Goal: Check status: Check status

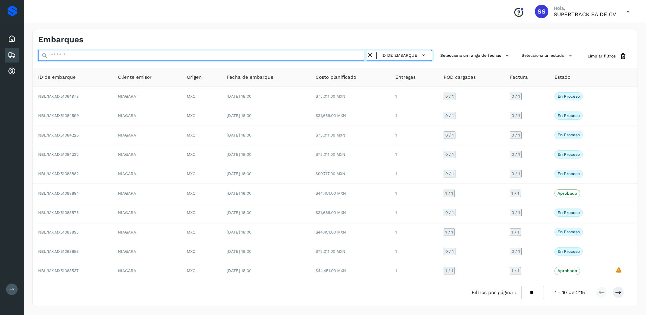
paste input "**********"
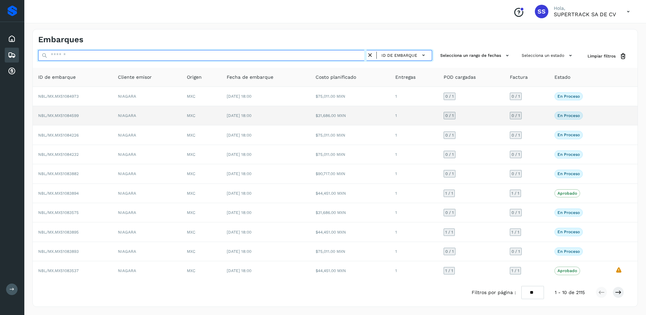
type input "**********"
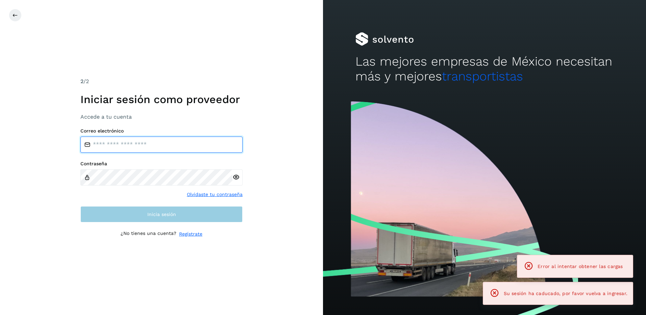
type input "**********"
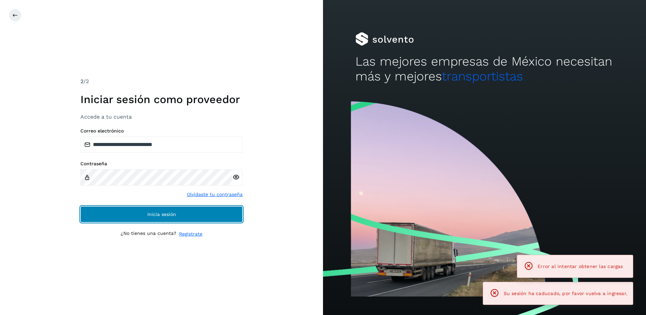
click at [158, 217] on button "Inicia sesión" at bounding box center [161, 214] width 162 height 16
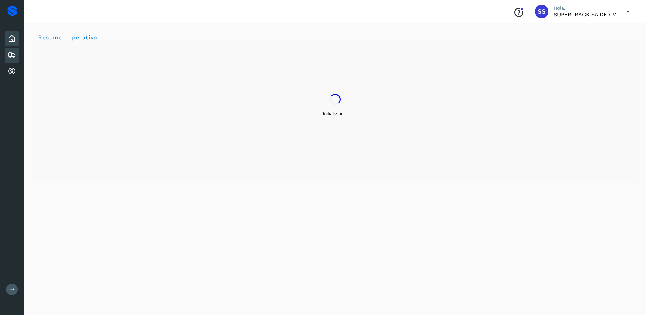
click at [6, 58] on div "Embarques" at bounding box center [12, 55] width 14 height 15
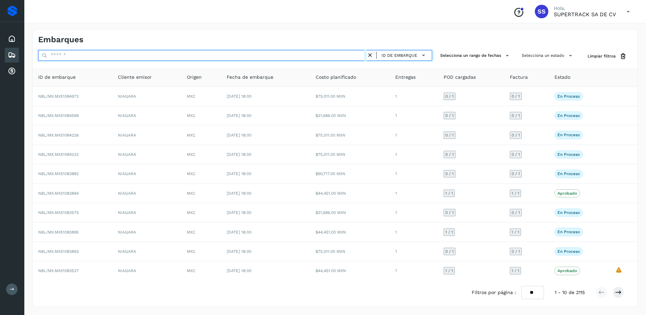
click at [68, 61] on input "text" at bounding box center [202, 55] width 329 height 11
paste input "**********"
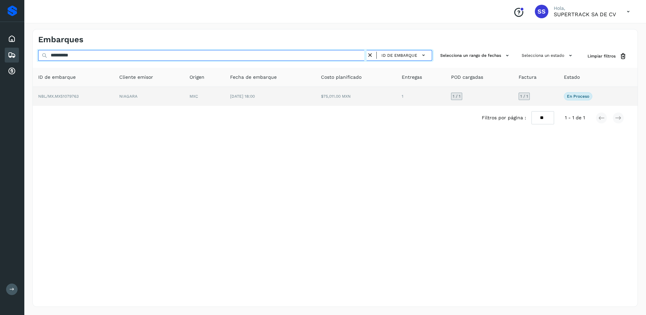
type input "**********"
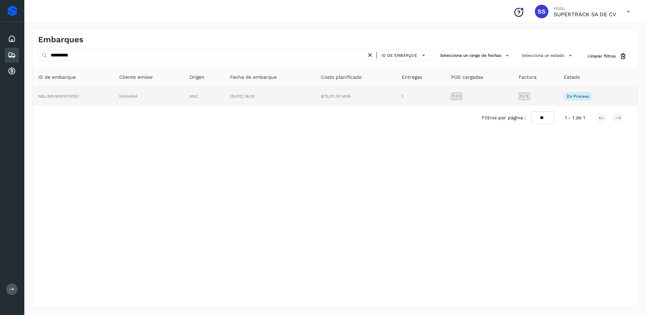
click at [334, 102] on td "$75,011.00 MXN" at bounding box center [356, 96] width 81 height 19
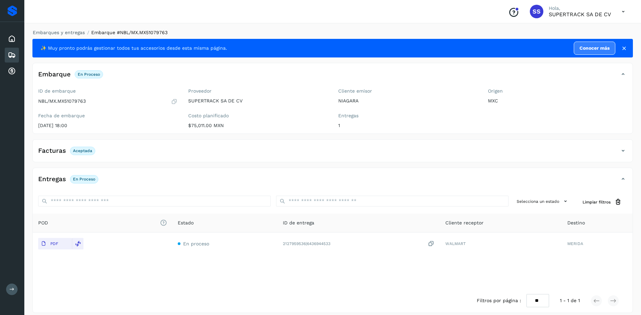
click at [89, 148] on p "Aceptada" at bounding box center [82, 150] width 19 height 5
drag, startPoint x: 333, startPoint y: 153, endPoint x: 465, endPoint y: 153, distance: 132.2
click at [333, 153] on div "Facturas Aceptada" at bounding box center [326, 150] width 587 height 11
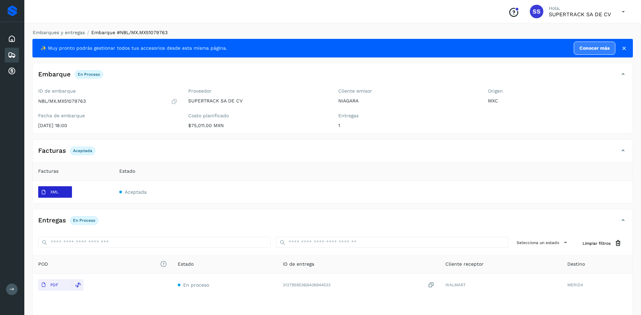
click at [70, 195] on button "XML" at bounding box center [55, 191] width 34 height 11
drag, startPoint x: 88, startPoint y: 101, endPoint x: 59, endPoint y: 103, distance: 28.8
click at [59, 103] on div "NBL/MX.MX51079763" at bounding box center [107, 101] width 139 height 7
drag, startPoint x: 59, startPoint y: 103, endPoint x: 62, endPoint y: 100, distance: 4.1
copy p "MX51079763"
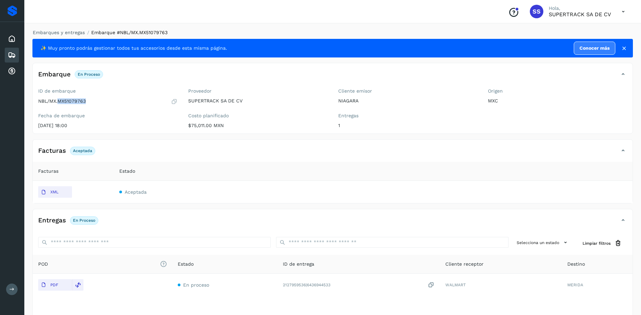
click at [116, 183] on td "Aceptada" at bounding box center [373, 192] width 519 height 22
click at [147, 268] on span "POD El tamaño máximo de archivo es de 20 Mb." at bounding box center [102, 264] width 129 height 7
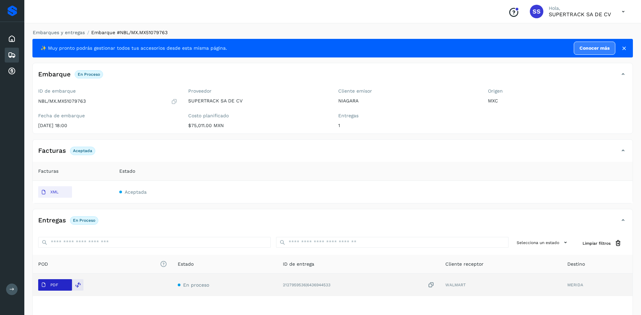
click at [53, 285] on p "PDF" at bounding box center [54, 285] width 8 height 5
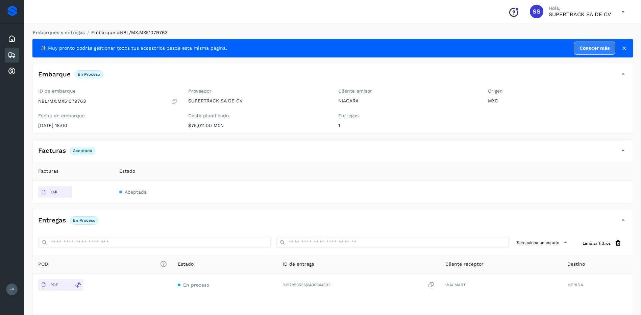
click at [307, 162] on div "Facturas Aceptada" at bounding box center [333, 153] width 600 height 17
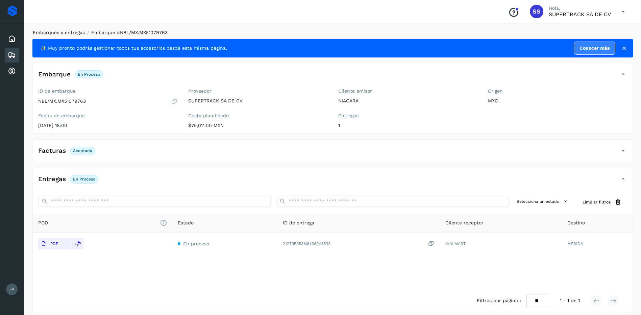
click at [75, 30] on link "Embarques y entregas" at bounding box center [59, 32] width 52 height 5
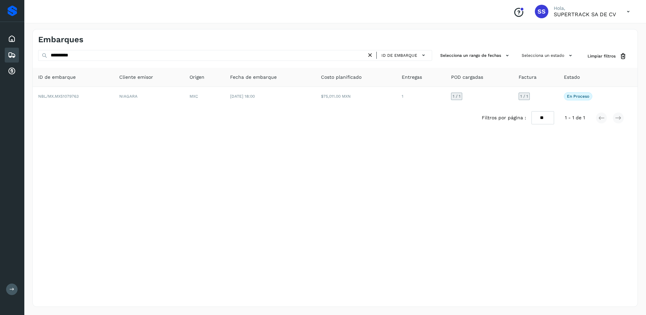
drag, startPoint x: 545, startPoint y: 190, endPoint x: 311, endPoint y: 119, distance: 244.9
click at [545, 190] on div "**********" at bounding box center [335, 168] width 606 height 278
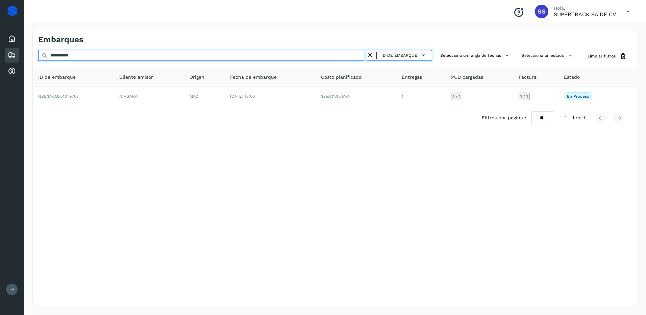
click at [114, 52] on input "**********" at bounding box center [202, 55] width 329 height 11
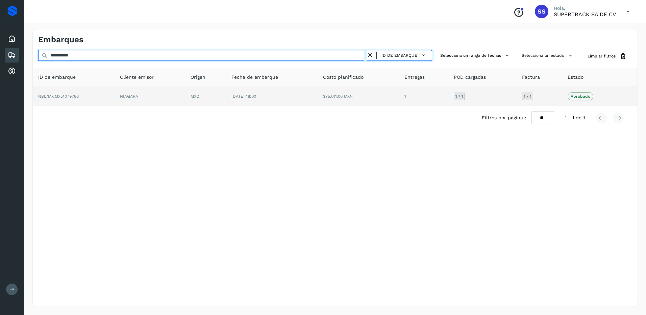
type input "**********"
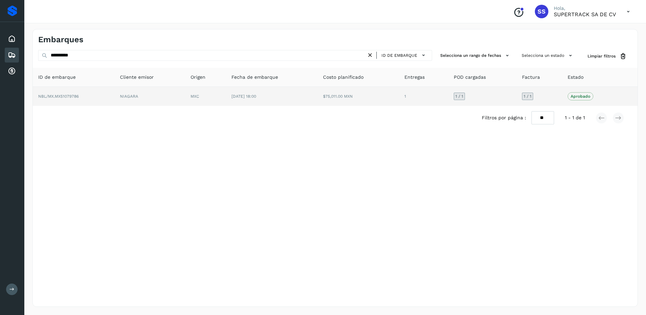
click at [215, 90] on td "MXC" at bounding box center [205, 96] width 41 height 19
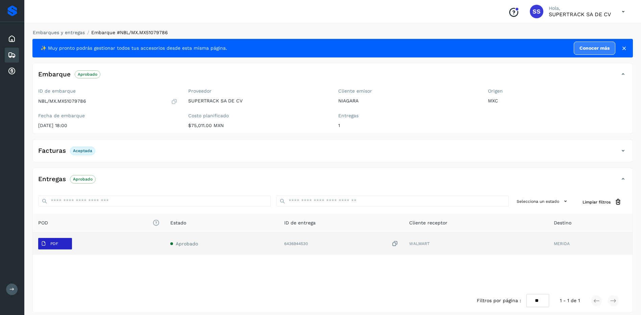
click at [62, 241] on button "PDF" at bounding box center [55, 243] width 34 height 11
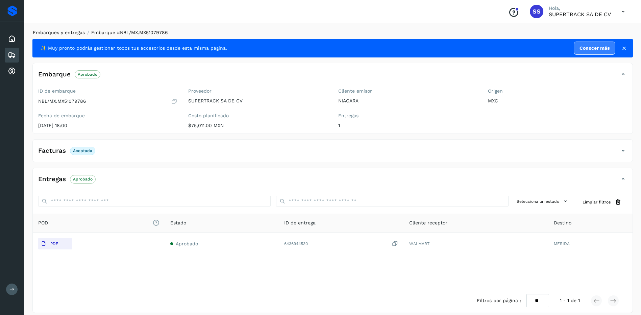
click at [60, 33] on link "Embarques y entregas" at bounding box center [59, 32] width 52 height 5
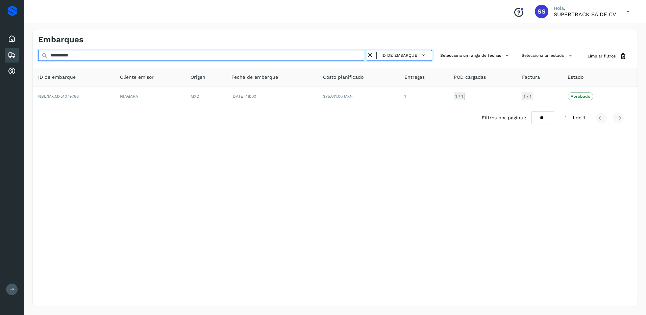
drag, startPoint x: 83, startPoint y: 56, endPoint x: 44, endPoint y: 57, distance: 39.2
click at [44, 57] on div "**********" at bounding box center [235, 56] width 394 height 13
paste input "text"
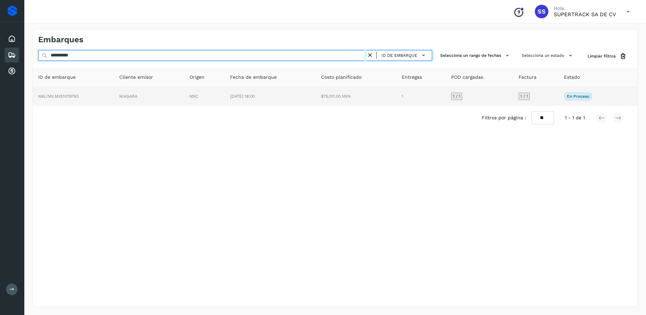
type input "**********"
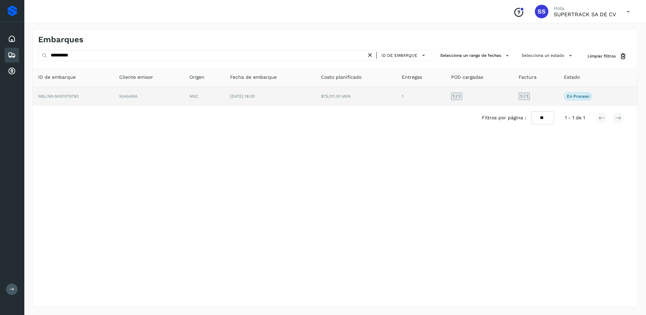
click at [164, 94] on td "NIAGARA" at bounding box center [149, 96] width 70 height 19
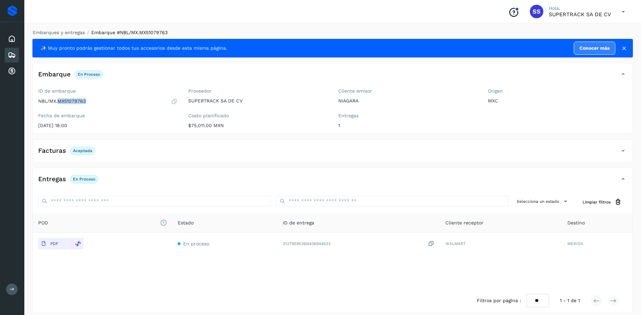
drag, startPoint x: 91, startPoint y: 102, endPoint x: 59, endPoint y: 103, distance: 32.5
click at [59, 103] on div "NBL/MX.MX51079763" at bounding box center [107, 101] width 139 height 7
click at [160, 181] on div "Entregas En proceso" at bounding box center [326, 178] width 587 height 11
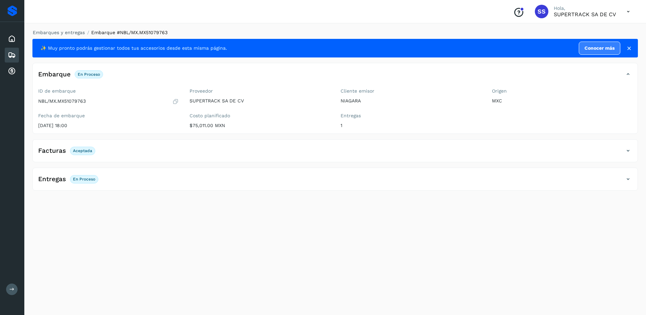
click at [138, 178] on div "Entregas En proceso" at bounding box center [329, 178] width 592 height 11
click at [82, 31] on link "Embarques y entregas" at bounding box center [59, 32] width 52 height 5
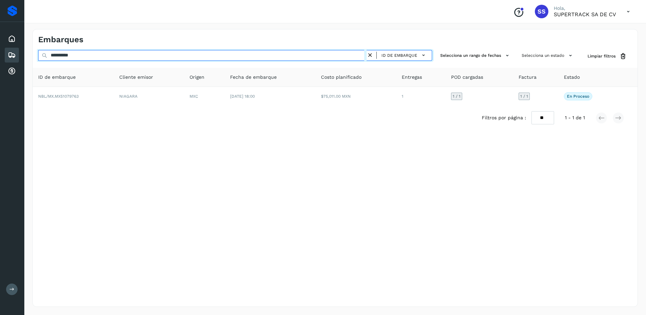
drag, startPoint x: 89, startPoint y: 50, endPoint x: 50, endPoint y: 62, distance: 40.9
click at [20, 56] on div "**********" at bounding box center [323, 157] width 646 height 315
paste input "text"
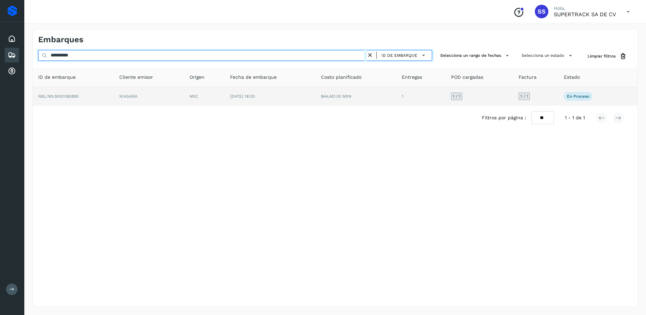
type input "**********"
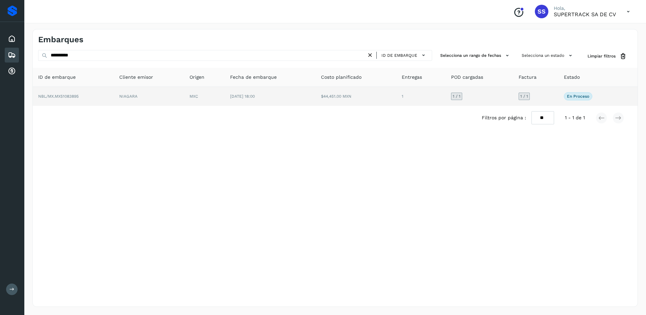
click at [556, 97] on td "1 / 1" at bounding box center [535, 96] width 45 height 19
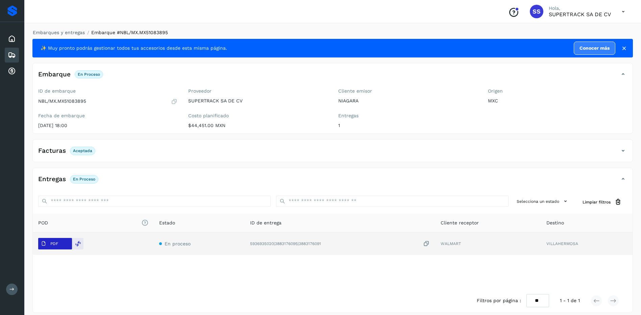
click at [56, 245] on p "PDF" at bounding box center [54, 243] width 8 height 5
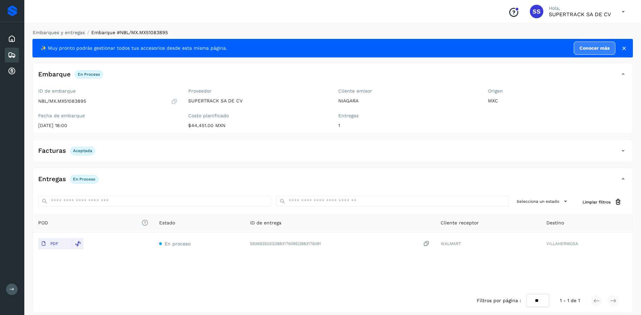
click at [78, 153] on p "Aceptada" at bounding box center [82, 150] width 19 height 5
click at [155, 153] on div "Facturas Aceptada" at bounding box center [326, 150] width 587 height 11
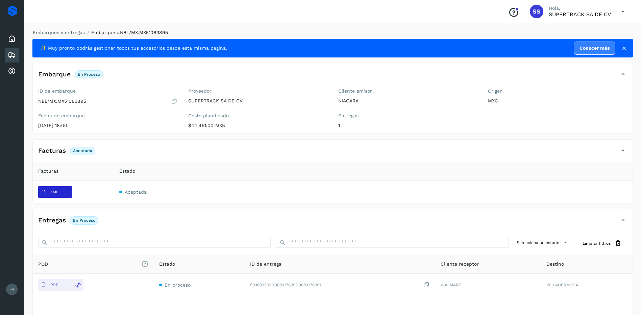
click at [61, 196] on span "XML" at bounding box center [49, 192] width 23 height 11
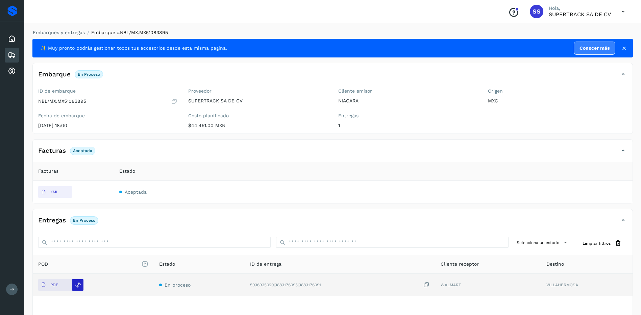
click at [76, 284] on icon at bounding box center [78, 285] width 6 height 6
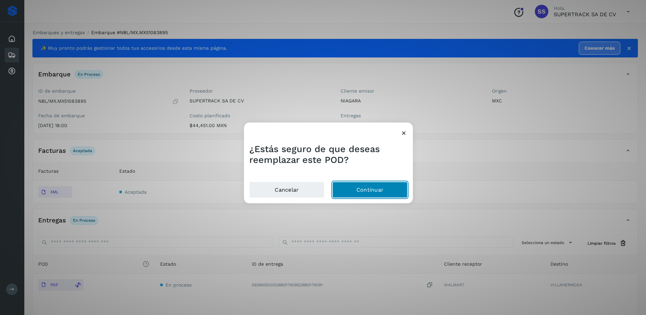
click at [354, 194] on button "Continuar" at bounding box center [370, 190] width 75 height 16
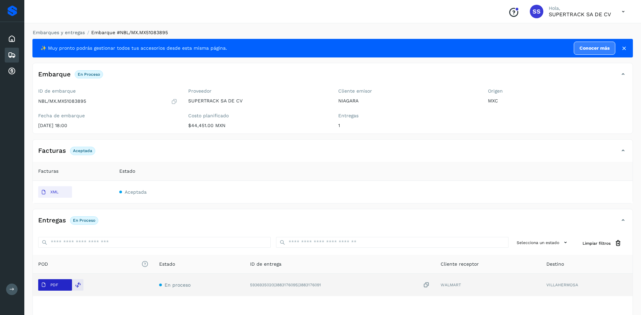
click at [54, 284] on p "PDF" at bounding box center [54, 285] width 8 height 5
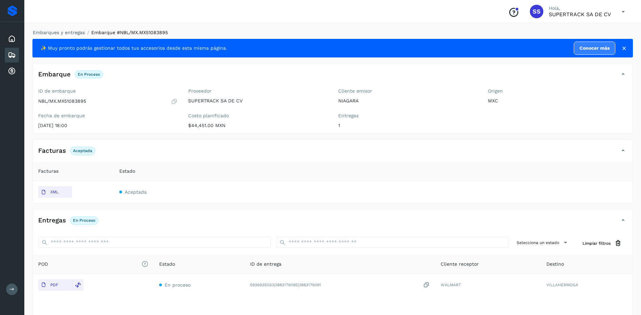
click at [74, 38] on div "Embarques y entregas Embarque #NBL/MX.MX51083895 ✨ Muy pronto podrás gestionar …" at bounding box center [332, 191] width 601 height 325
click at [75, 34] on link "Embarques y entregas" at bounding box center [59, 32] width 52 height 5
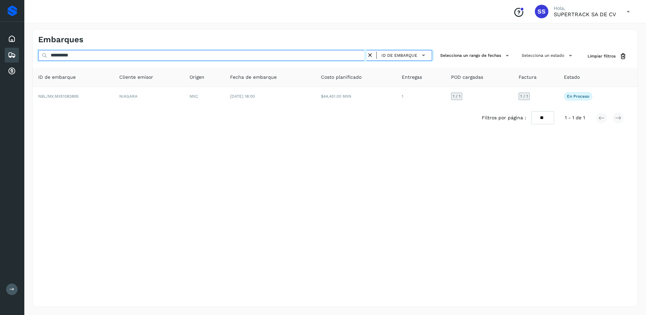
drag, startPoint x: 84, startPoint y: 58, endPoint x: 45, endPoint y: 58, distance: 38.5
click at [41, 58] on input "**********" at bounding box center [202, 55] width 329 height 11
paste input "text"
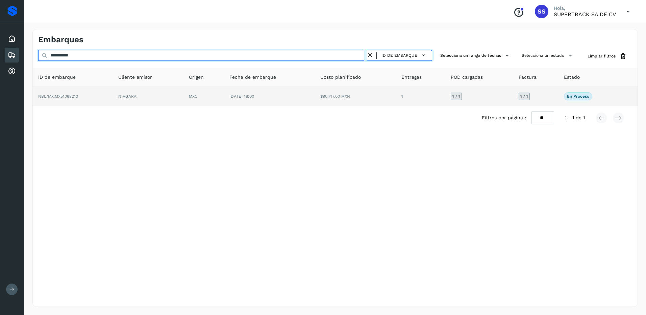
type input "**********"
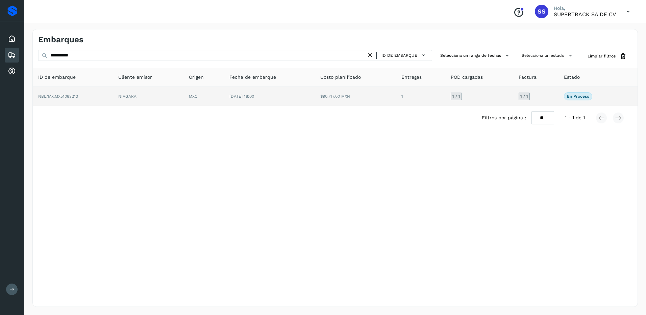
click at [126, 98] on td "NIAGARA" at bounding box center [148, 96] width 71 height 19
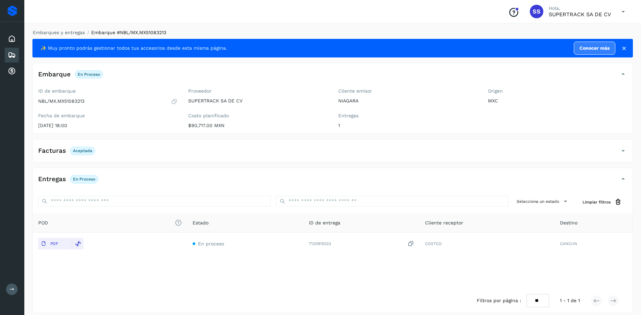
click at [76, 147] on span "Aceptada" at bounding box center [82, 151] width 25 height 8
drag, startPoint x: 115, startPoint y: 154, endPoint x: 121, endPoint y: 154, distance: 5.4
click at [121, 154] on div "Facturas Aceptada" at bounding box center [326, 150] width 587 height 11
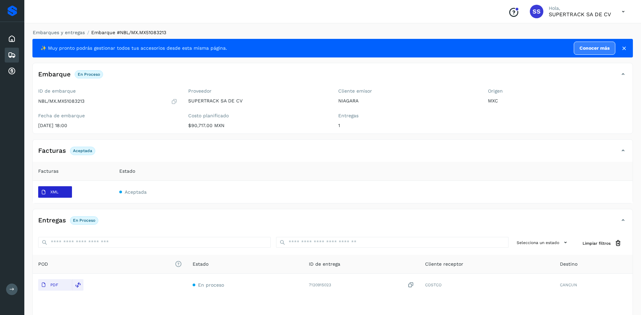
click at [59, 192] on span "XML" at bounding box center [49, 192] width 23 height 11
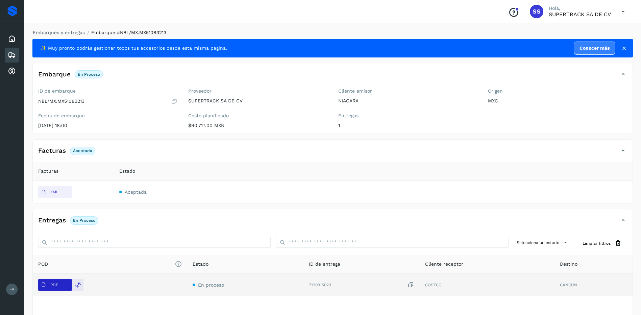
click at [66, 285] on button "PDF" at bounding box center [55, 284] width 34 height 11
click at [83, 290] on div at bounding box center [77, 284] width 11 height 11
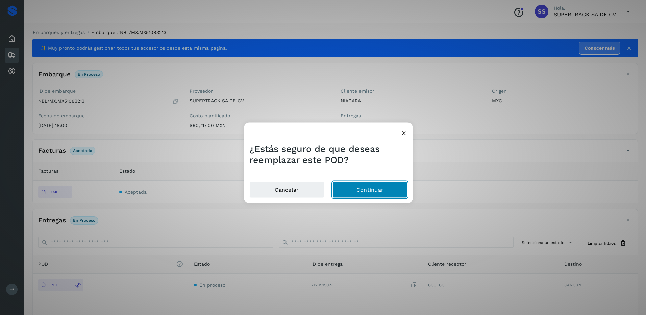
click at [376, 184] on button "Continuar" at bounding box center [370, 190] width 75 height 16
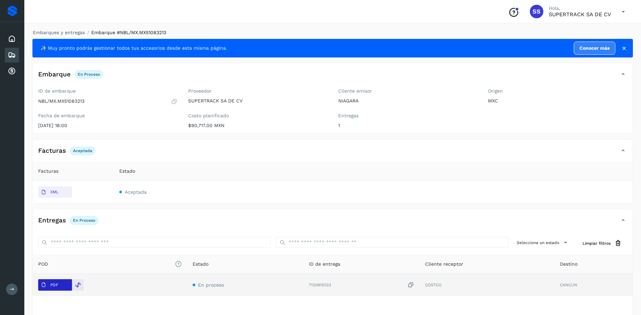
click at [59, 282] on span "PDF" at bounding box center [49, 285] width 23 height 11
click at [77, 286] on icon at bounding box center [78, 285] width 6 height 6
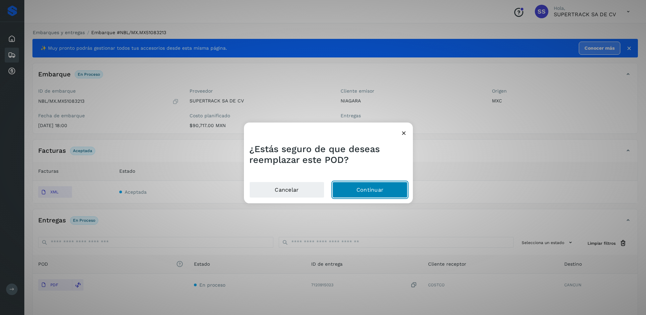
click at [361, 185] on button "Continuar" at bounding box center [370, 190] width 75 height 16
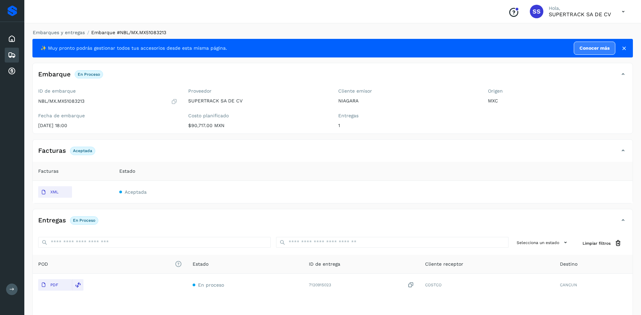
drag, startPoint x: 616, startPoint y: 0, endPoint x: 83, endPoint y: 194, distance: 566.3
click at [104, 186] on td "XML" at bounding box center [73, 192] width 81 height 22
click at [67, 193] on button "XML" at bounding box center [55, 191] width 34 height 11
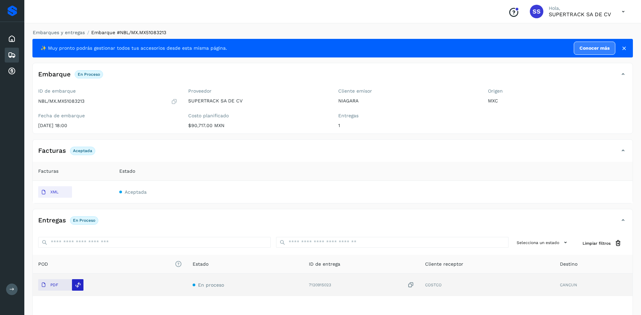
click at [75, 291] on div at bounding box center [77, 284] width 11 height 11
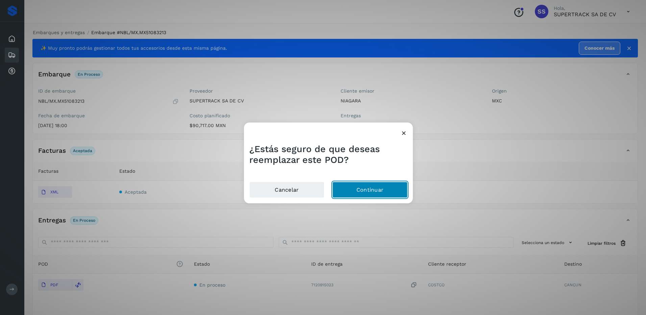
click at [374, 186] on button "Continuar" at bounding box center [370, 190] width 75 height 16
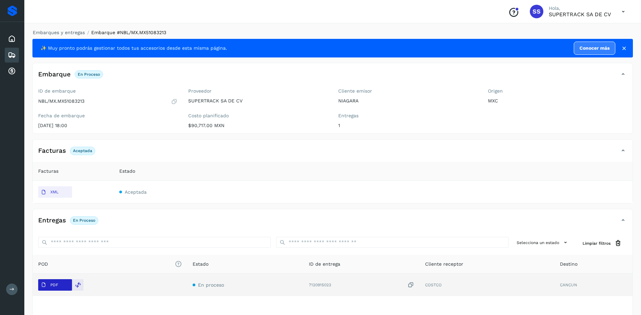
click at [58, 286] on p "PDF" at bounding box center [54, 285] width 8 height 5
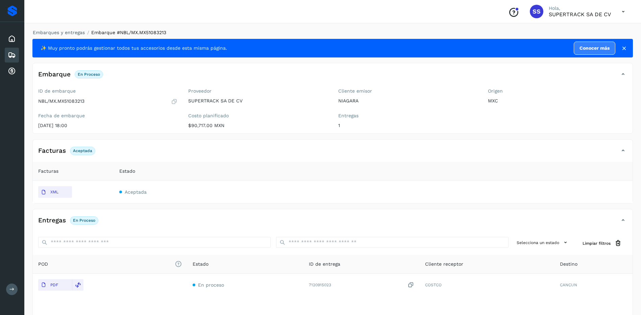
click at [61, 28] on div "Embarques y entregas Embarque #NBL/MX.MX51083213 ✨ Muy pronto podrás gestionar …" at bounding box center [332, 191] width 617 height 341
drag, startPoint x: 62, startPoint y: 39, endPoint x: 63, endPoint y: 35, distance: 3.4
click at [63, 38] on div "Embarques y entregas Embarque #NBL/MX.MX51083213 ✨ Muy pronto podrás gestionar …" at bounding box center [332, 191] width 601 height 325
click at [65, 27] on div "Embarques y entregas Embarque #NBL/MX.MX51083213 ✨ Muy pronto podrás gestionar …" at bounding box center [332, 191] width 617 height 341
click at [65, 30] on link "Embarques y entregas" at bounding box center [59, 32] width 52 height 5
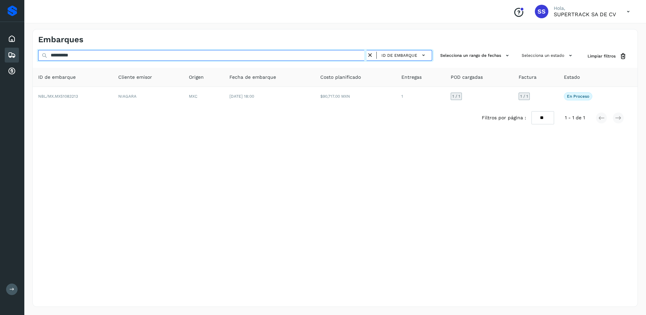
click at [81, 51] on input "**********" at bounding box center [202, 55] width 329 height 11
drag, startPoint x: 59, startPoint y: 55, endPoint x: 10, endPoint y: 55, distance: 49.0
click at [6, 55] on div "**********" at bounding box center [323, 157] width 646 height 315
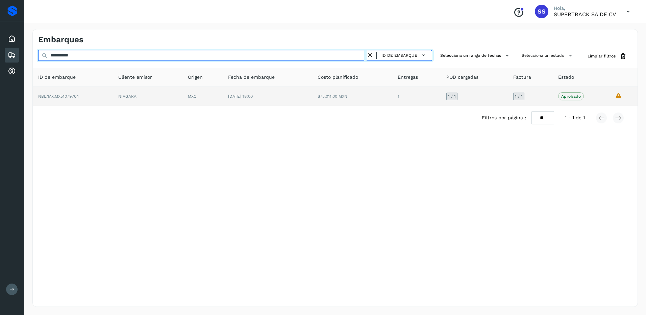
type input "**********"
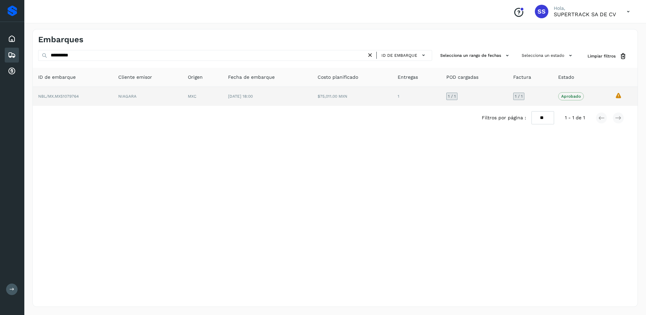
click at [167, 93] on td "NIAGARA" at bounding box center [148, 96] width 70 height 19
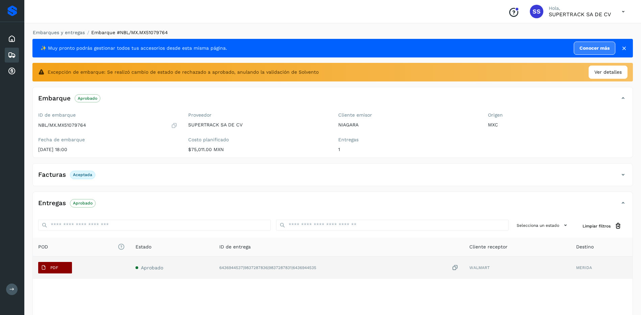
click at [59, 265] on span "PDF" at bounding box center [49, 267] width 23 height 11
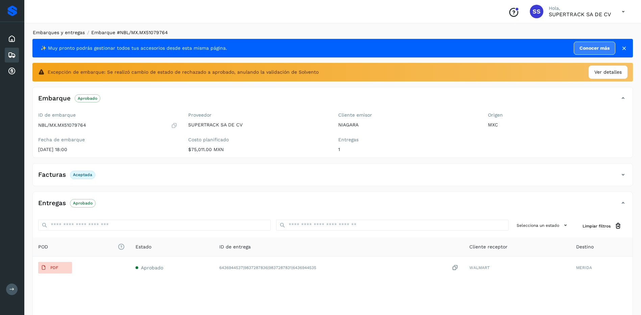
click at [76, 34] on link "Embarques y entregas" at bounding box center [59, 32] width 52 height 5
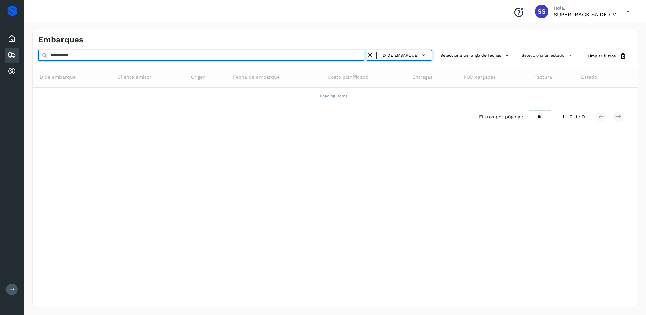
drag, startPoint x: 85, startPoint y: 52, endPoint x: 31, endPoint y: 59, distance: 54.2
click at [31, 59] on div "**********" at bounding box center [335, 168] width 622 height 294
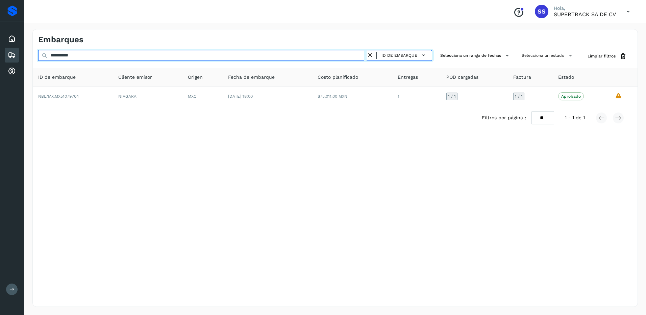
paste input "text"
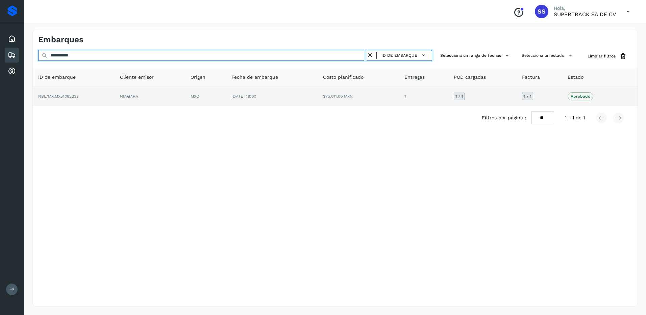
type input "**********"
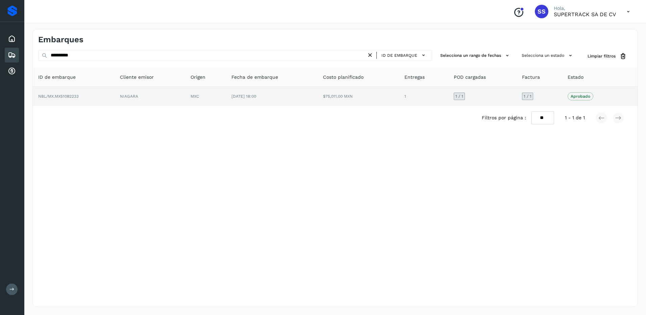
click at [128, 99] on td "NIAGARA" at bounding box center [150, 96] width 71 height 19
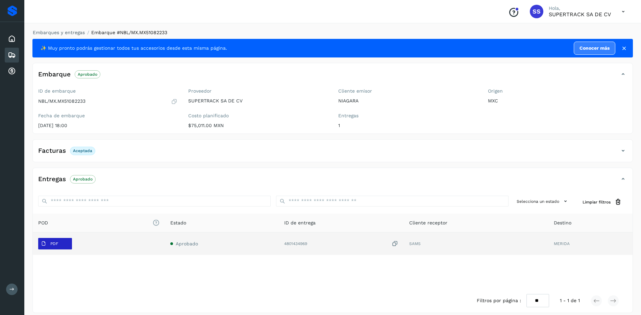
click at [55, 240] on span "PDF" at bounding box center [49, 243] width 23 height 11
click at [112, 249] on div "PDF" at bounding box center [98, 243] width 121 height 11
click at [81, 239] on div "PDF" at bounding box center [98, 243] width 121 height 11
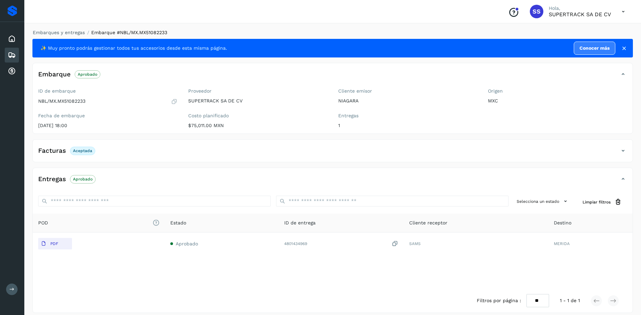
click at [189, 229] on th "Estado" at bounding box center [222, 223] width 114 height 19
click at [563, 204] on icon at bounding box center [565, 201] width 7 height 7
click at [121, 124] on div at bounding box center [320, 157] width 641 height 315
click at [119, 141] on div at bounding box center [320, 157] width 641 height 315
click at [120, 148] on div at bounding box center [320, 157] width 641 height 315
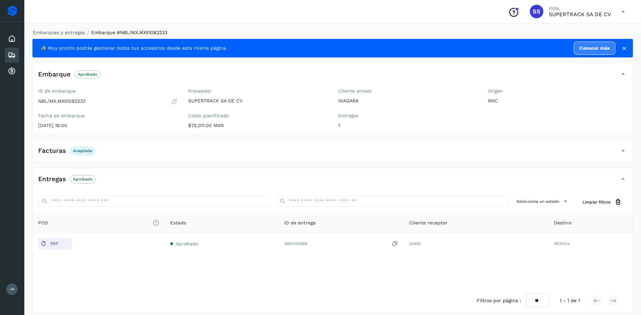
drag, startPoint x: 164, startPoint y: 148, endPoint x: 177, endPoint y: 151, distance: 13.1
click at [168, 150] on div at bounding box center [320, 157] width 641 height 315
click at [634, 152] on div at bounding box center [320, 157] width 641 height 315
click at [625, 154] on icon at bounding box center [623, 151] width 8 height 8
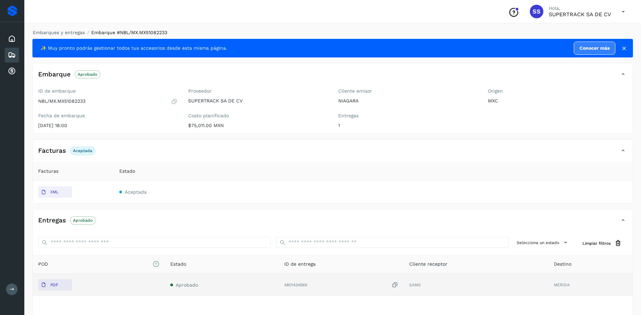
click at [192, 295] on td "Aprobado" at bounding box center [222, 285] width 114 height 22
click at [192, 293] on td "Aprobado" at bounding box center [222, 285] width 114 height 22
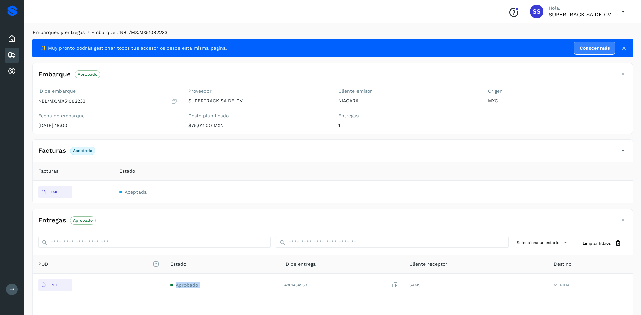
click at [62, 33] on link "Embarques y entregas" at bounding box center [59, 32] width 52 height 5
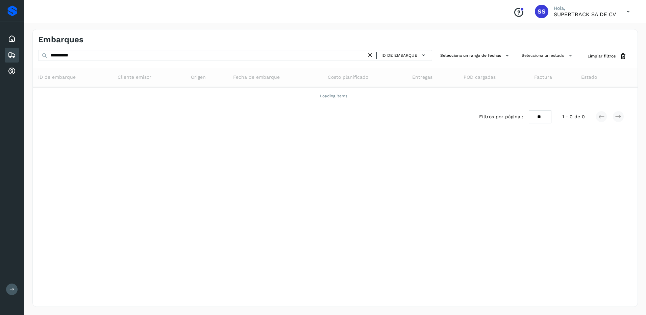
click at [80, 43] on h4 "Embarques" at bounding box center [60, 40] width 45 height 10
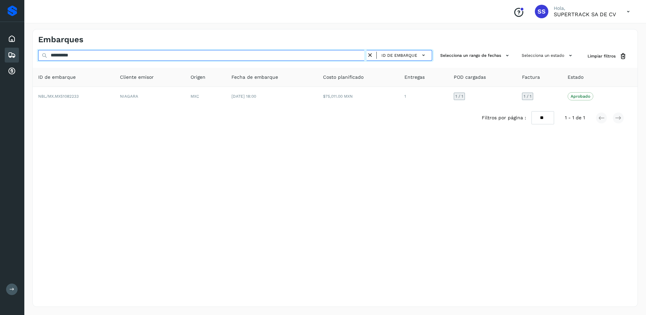
drag, startPoint x: 87, startPoint y: 52, endPoint x: 37, endPoint y: 50, distance: 50.1
click at [40, 50] on input "**********" at bounding box center [202, 55] width 329 height 11
paste input "text"
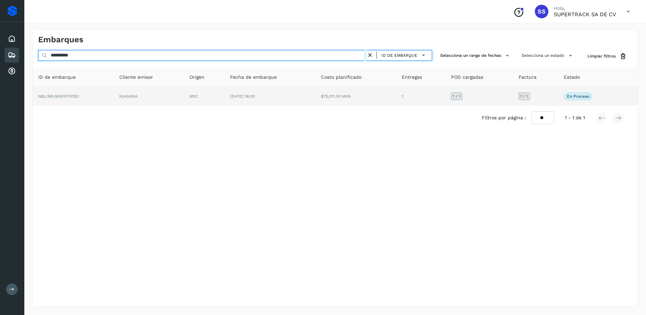
type input "**********"
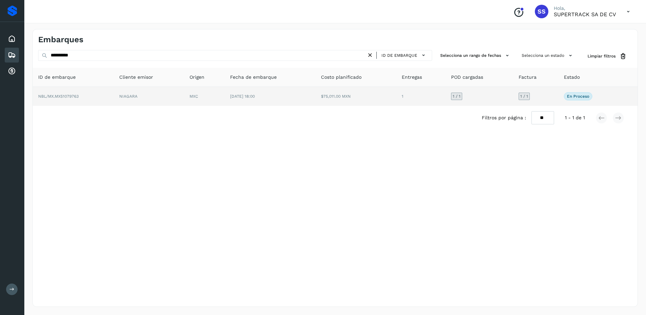
click at [147, 98] on td "NIAGARA" at bounding box center [149, 96] width 70 height 19
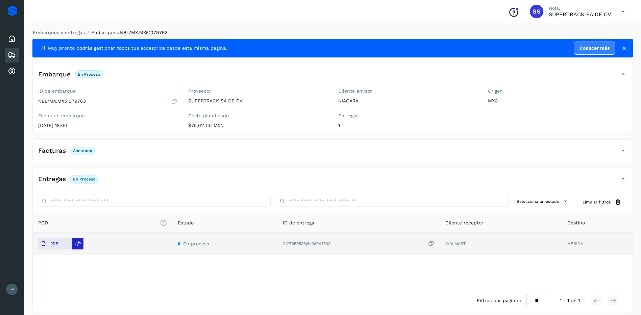
click at [79, 244] on icon at bounding box center [78, 244] width 6 height 6
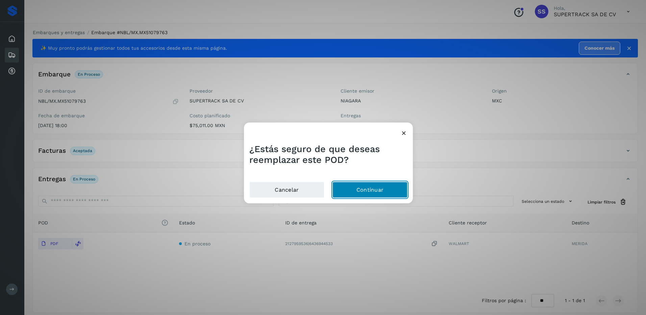
click at [369, 184] on button "Continuar" at bounding box center [370, 190] width 75 height 16
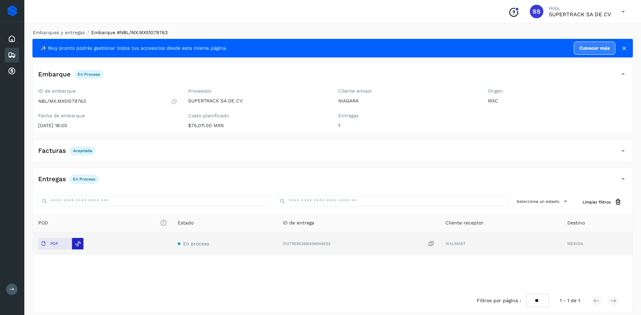
click at [80, 241] on icon at bounding box center [78, 244] width 6 height 6
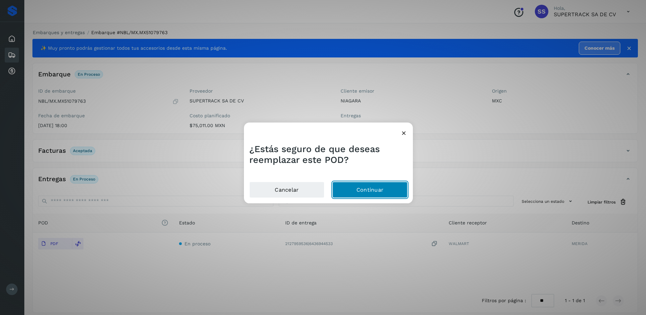
click at [345, 187] on button "Continuar" at bounding box center [370, 190] width 75 height 16
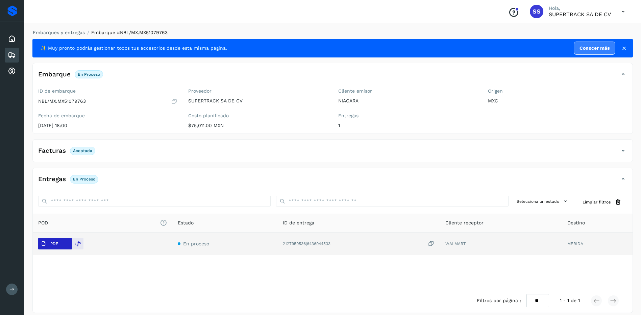
click at [57, 244] on p "PDF" at bounding box center [54, 243] width 8 height 5
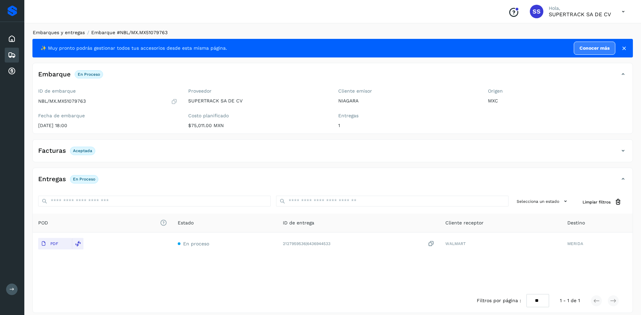
click at [82, 31] on li "Embarques y entregas" at bounding box center [56, 32] width 56 height 7
click at [72, 34] on link "Embarques y entregas" at bounding box center [59, 32] width 52 height 5
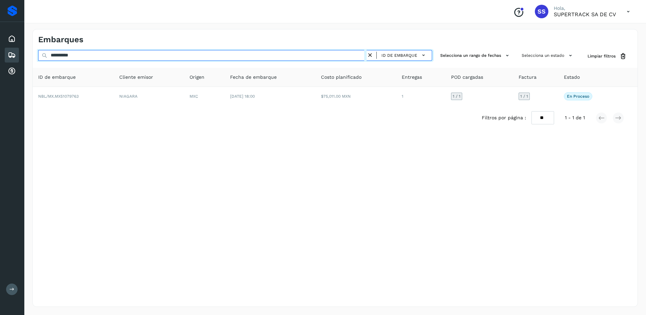
drag, startPoint x: 96, startPoint y: 52, endPoint x: 35, endPoint y: 52, distance: 60.5
click at [35, 52] on div "**********" at bounding box center [335, 56] width 605 height 13
paste input "text"
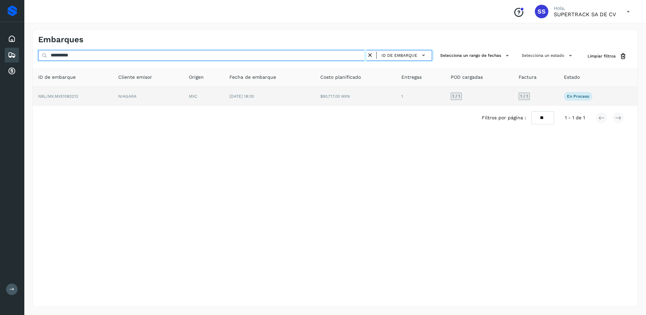
type input "**********"
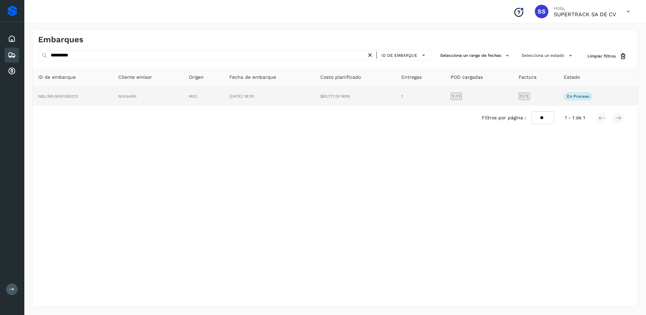
click at [202, 97] on td "MXC" at bounding box center [204, 96] width 41 height 19
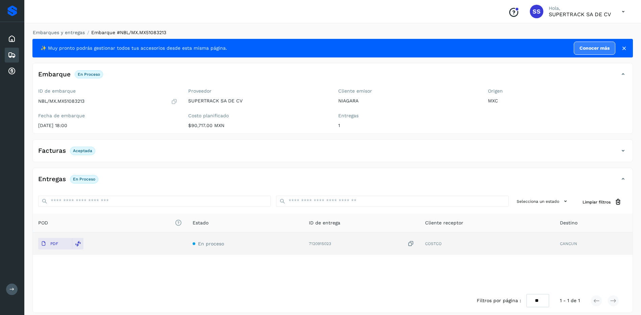
click at [53, 238] on td "PDF" at bounding box center [110, 244] width 154 height 22
click at [54, 245] on p "PDF" at bounding box center [54, 243] width 8 height 5
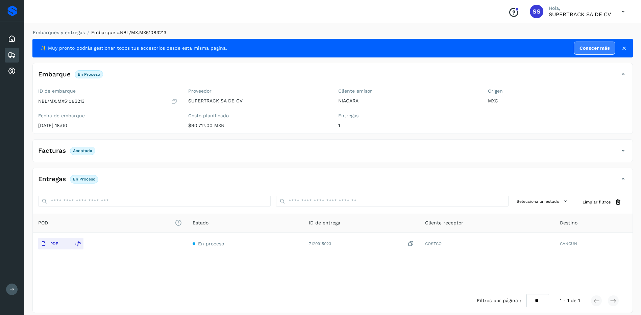
click at [68, 29] on div "Embarques y entregas Embarque #NBL/MX.MX51083213 ✨ Muy pronto podrás gestionar …" at bounding box center [332, 171] width 617 height 300
drag, startPoint x: 68, startPoint y: 29, endPoint x: 66, endPoint y: 33, distance: 4.7
click at [66, 33] on link "Embarques y entregas" at bounding box center [59, 32] width 52 height 5
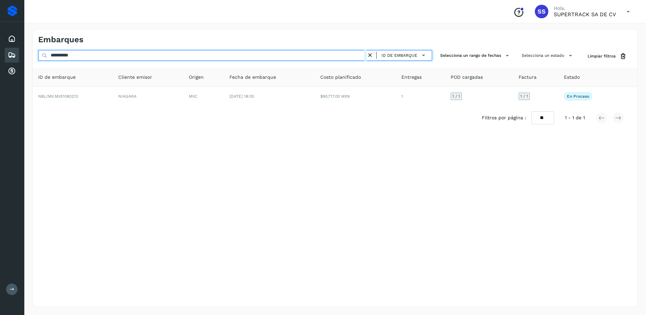
drag, startPoint x: 84, startPoint y: 60, endPoint x: 35, endPoint y: 54, distance: 49.7
click at [35, 54] on div "**********" at bounding box center [335, 56] width 605 height 13
paste input "text"
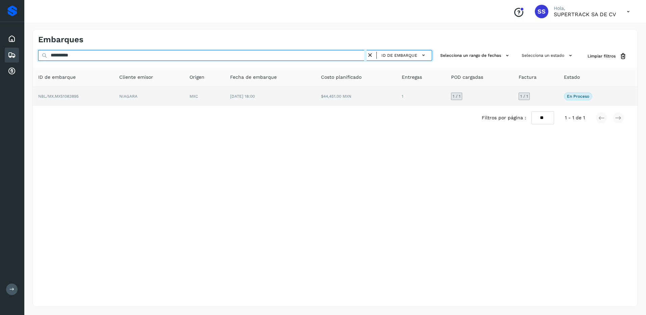
type input "**********"
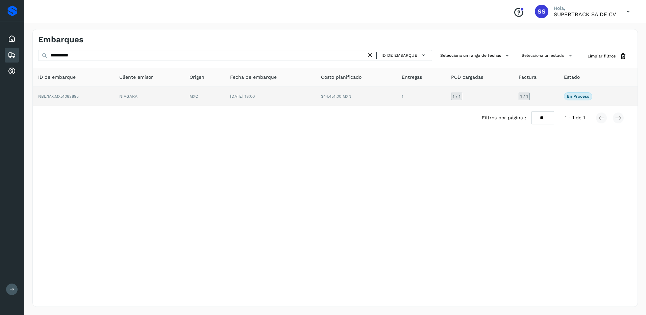
click at [239, 104] on td "[DATE] 18:00" at bounding box center [270, 96] width 91 height 19
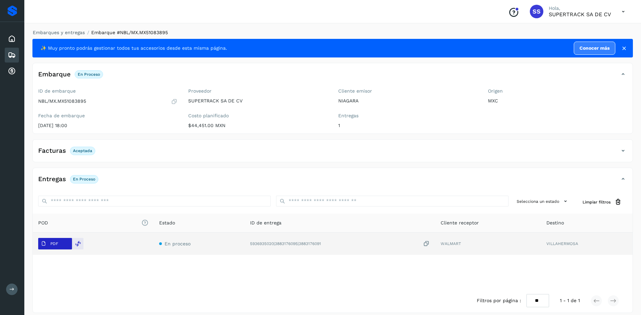
click at [56, 247] on span "PDF" at bounding box center [49, 243] width 23 height 11
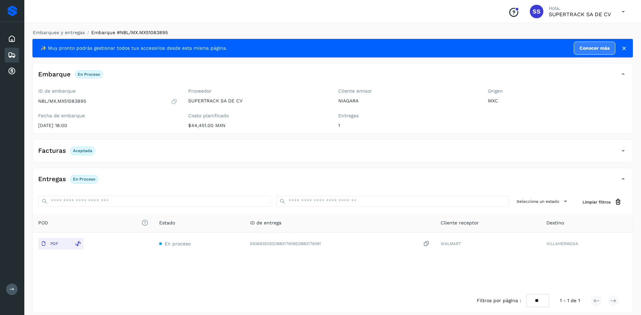
click at [70, 29] on li "Embarques y entregas" at bounding box center [56, 32] width 56 height 7
click at [71, 37] on div "Embarques y entregas Embarque #NBL/MX.MX51083895 ✨ Muy pronto podrás gestionar …" at bounding box center [332, 171] width 601 height 284
click at [70, 33] on link "Embarques y entregas" at bounding box center [59, 32] width 52 height 5
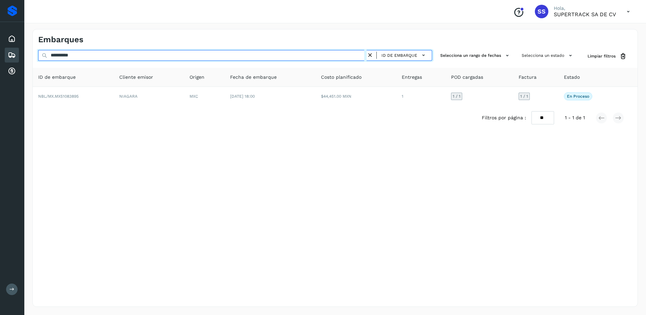
drag, startPoint x: 80, startPoint y: 55, endPoint x: 26, endPoint y: 58, distance: 53.8
click at [26, 58] on div "**********" at bounding box center [335, 168] width 622 height 294
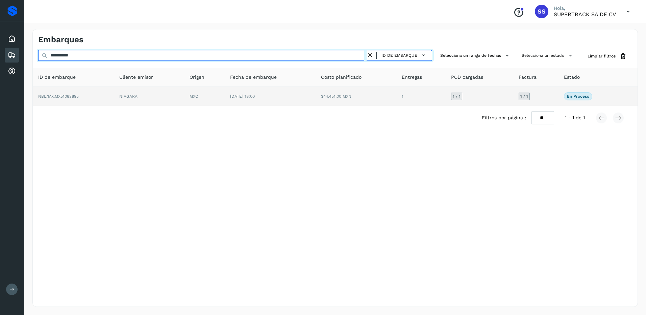
paste input "text"
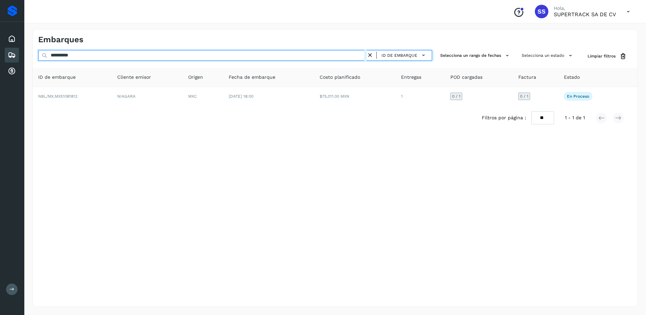
drag, startPoint x: 86, startPoint y: 52, endPoint x: 10, endPoint y: 52, distance: 75.0
click at [11, 52] on div "**********" at bounding box center [323, 157] width 646 height 315
paste input "text"
drag, startPoint x: 84, startPoint y: 55, endPoint x: 17, endPoint y: 56, distance: 66.9
click at [17, 55] on div "**********" at bounding box center [323, 157] width 646 height 315
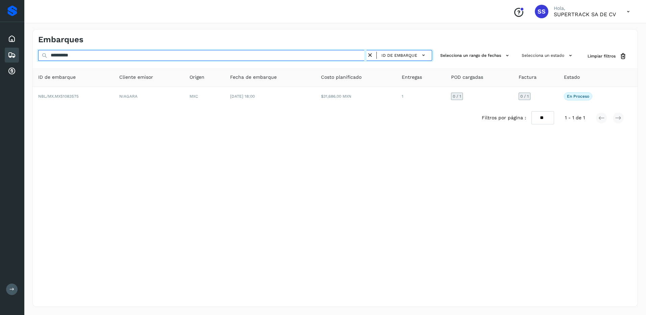
paste input "text"
drag, startPoint x: 108, startPoint y: 57, endPoint x: 40, endPoint y: 57, distance: 67.9
click at [40, 57] on input "**********" at bounding box center [202, 55] width 329 height 11
paste input "text"
drag, startPoint x: 83, startPoint y: 55, endPoint x: 31, endPoint y: 55, distance: 52.1
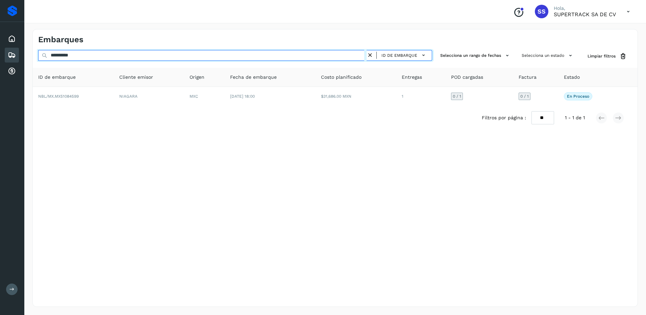
click at [31, 55] on div "**********" at bounding box center [335, 168] width 622 height 294
paste input "text"
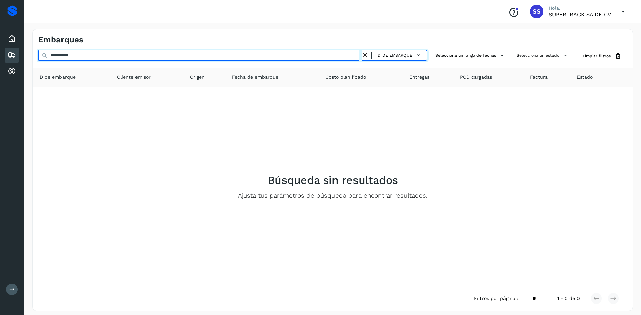
type input "**********"
drag, startPoint x: 164, startPoint y: 53, endPoint x: 0, endPoint y: 56, distance: 164.3
click at [0, 56] on html "**********" at bounding box center [320, 159] width 641 height 319
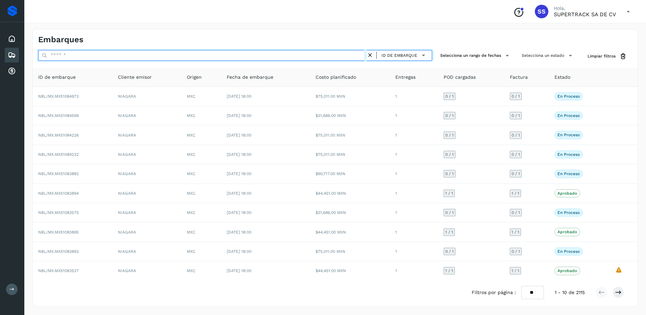
click at [86, 57] on input "text" at bounding box center [202, 55] width 329 height 11
paste input "********"
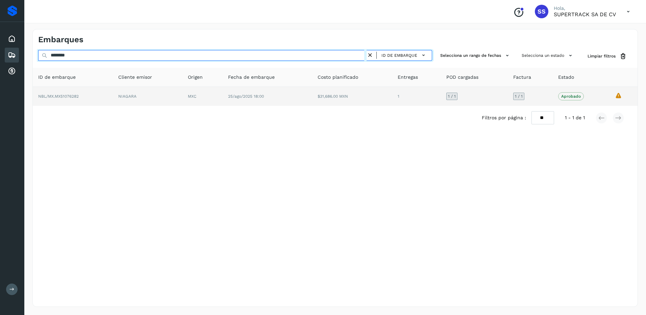
type input "********"
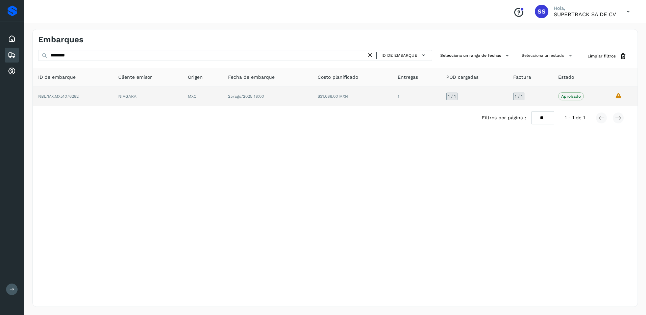
click at [241, 102] on td "25/ago/2025 18:00" at bounding box center [268, 96] width 90 height 19
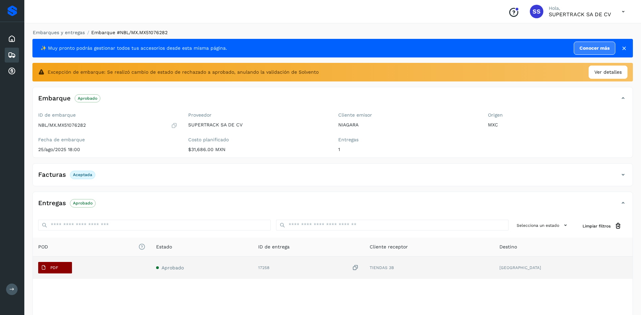
click at [58, 270] on span "PDF" at bounding box center [49, 267] width 23 height 11
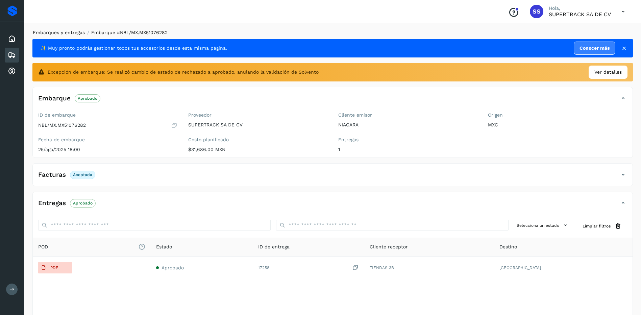
click at [62, 34] on link "Embarques y entregas" at bounding box center [59, 32] width 52 height 5
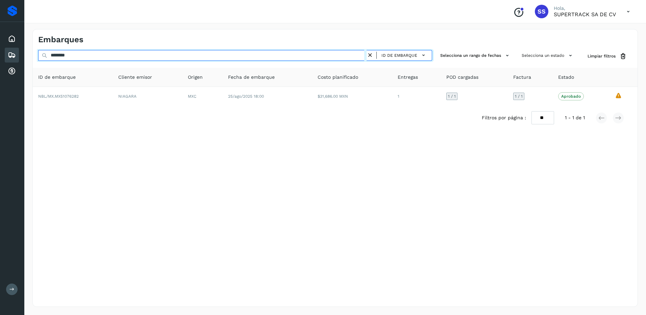
click at [74, 59] on input "********" at bounding box center [202, 55] width 329 height 11
drag, startPoint x: 78, startPoint y: 55, endPoint x: 24, endPoint y: 55, distance: 54.1
click at [24, 55] on div "Proveedores Inicio Embarques Cuentas por cobrar Salir Conoce nuestros beneficio…" at bounding box center [323, 157] width 646 height 315
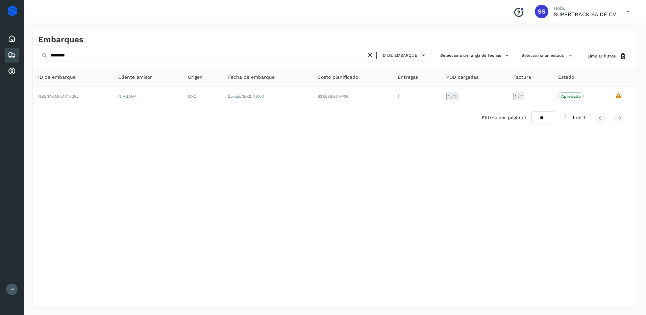
click at [373, 54] on icon at bounding box center [370, 55] width 7 height 7
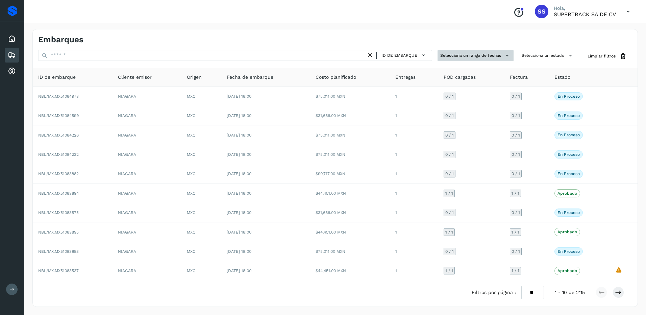
click at [470, 57] on button "Selecciona un rango de fechas" at bounding box center [476, 55] width 76 height 11
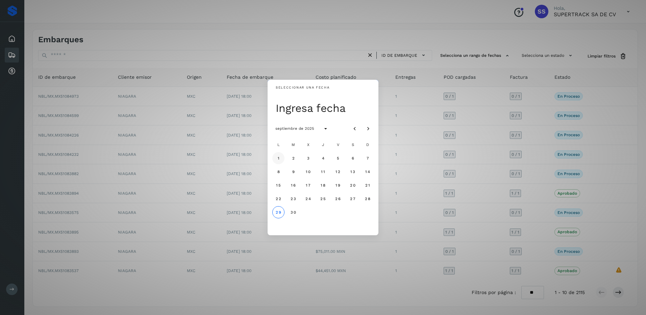
click at [276, 159] on button "1" at bounding box center [278, 158] width 12 height 12
click at [277, 213] on span "29" at bounding box center [279, 212] width 6 height 5
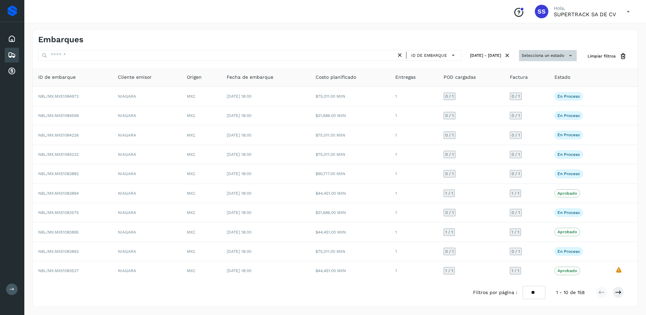
click at [550, 54] on button "Selecciona un estado" at bounding box center [548, 55] width 58 height 11
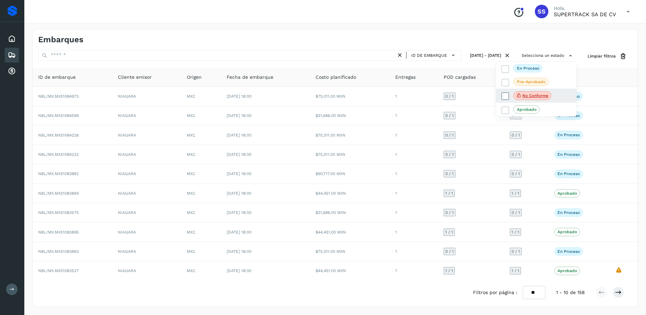
click at [529, 94] on p "No conforme" at bounding box center [536, 95] width 26 height 5
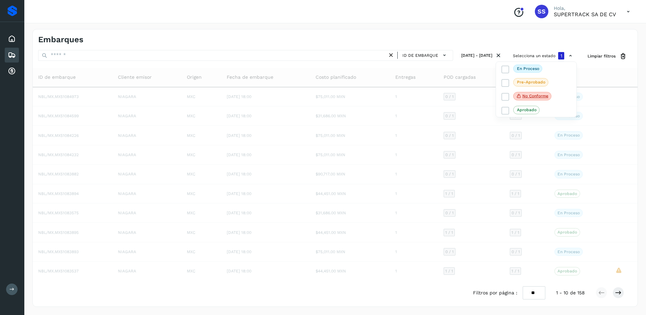
click at [620, 129] on div at bounding box center [323, 157] width 646 height 315
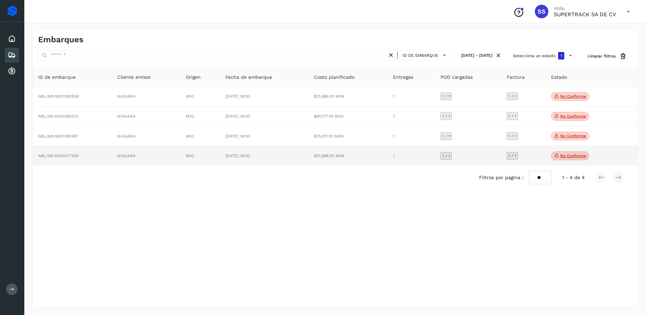
click at [583, 160] on span "No conforme" at bounding box center [570, 155] width 38 height 9
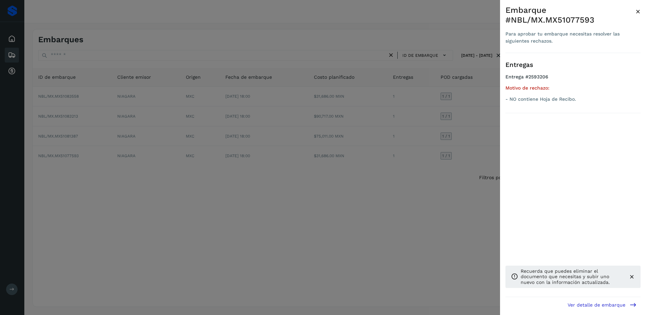
click at [414, 205] on div at bounding box center [323, 157] width 646 height 315
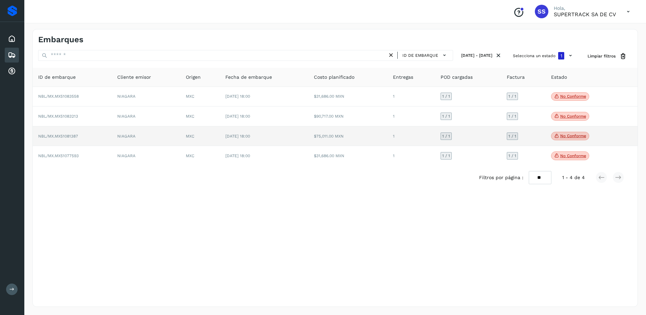
click at [566, 138] on p "No conforme" at bounding box center [573, 136] width 26 height 5
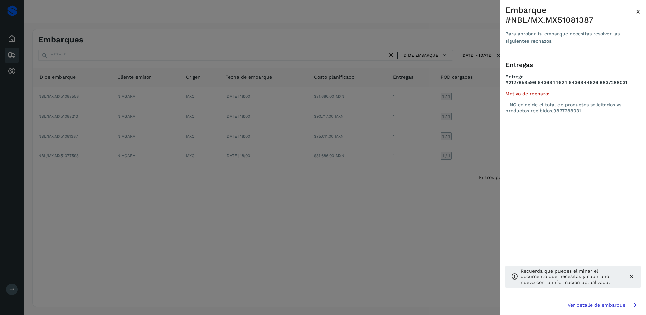
click at [425, 190] on div at bounding box center [323, 157] width 646 height 315
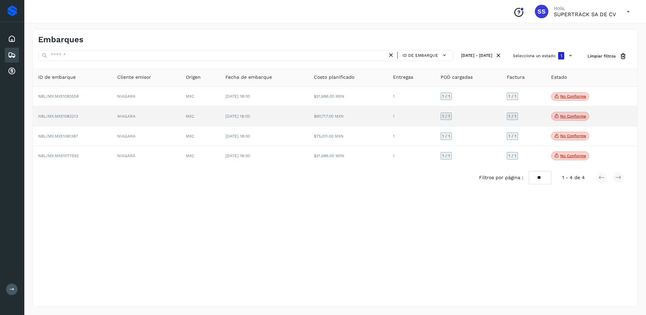
click at [564, 114] on span "No conforme" at bounding box center [570, 116] width 38 height 9
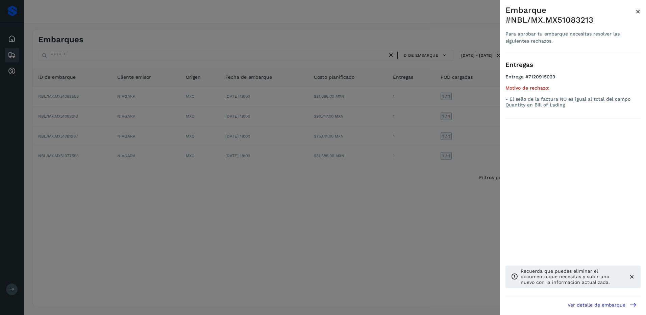
click at [413, 185] on div at bounding box center [323, 157] width 646 height 315
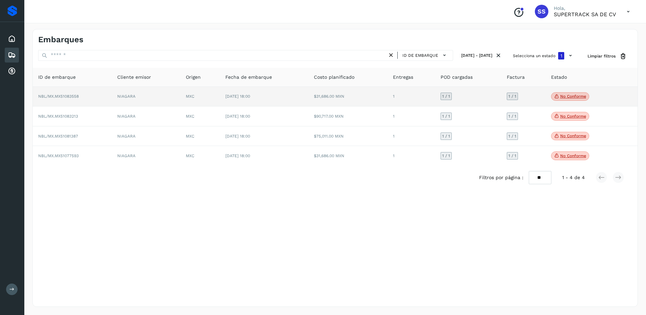
click at [568, 90] on td "No conforme Verifica el estado de la factura o entregas asociadas a este embarq…" at bounding box center [583, 97] width 75 height 20
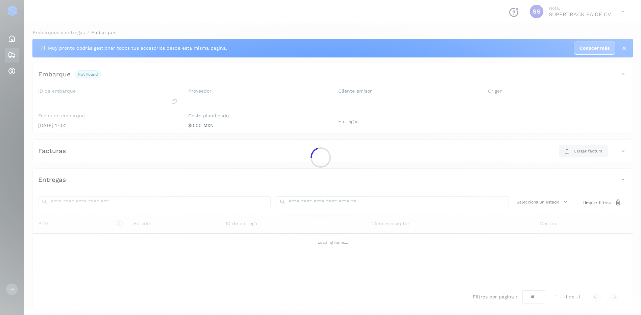
click at [568, 95] on div at bounding box center [320, 157] width 641 height 315
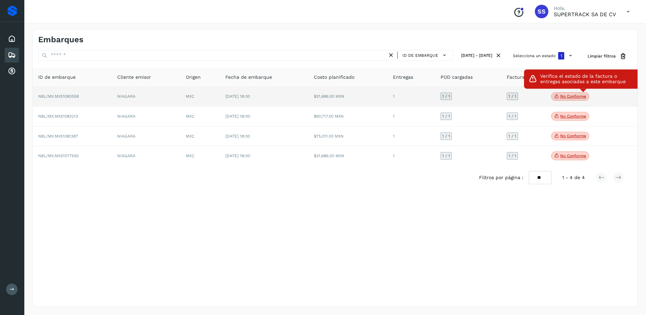
click at [572, 96] on p "No conforme" at bounding box center [573, 96] width 26 height 5
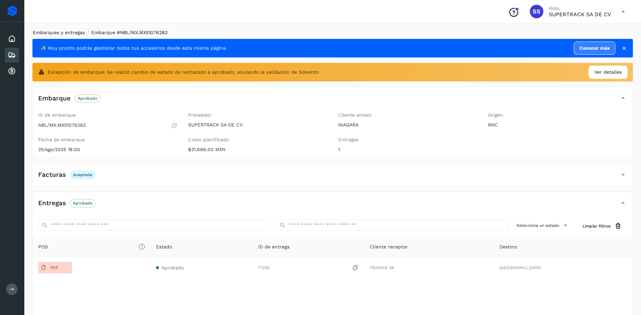
click at [68, 33] on link "Embarques y entregas" at bounding box center [59, 32] width 52 height 5
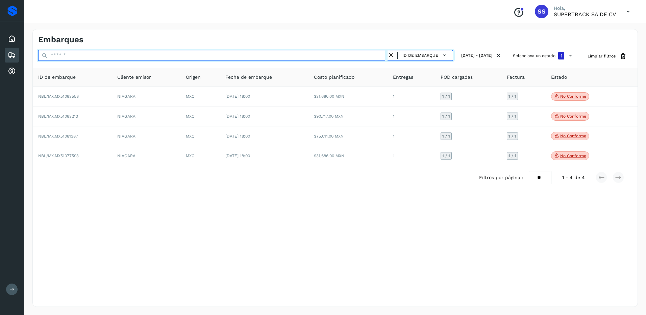
click at [79, 58] on input "text" at bounding box center [213, 55] width 350 height 11
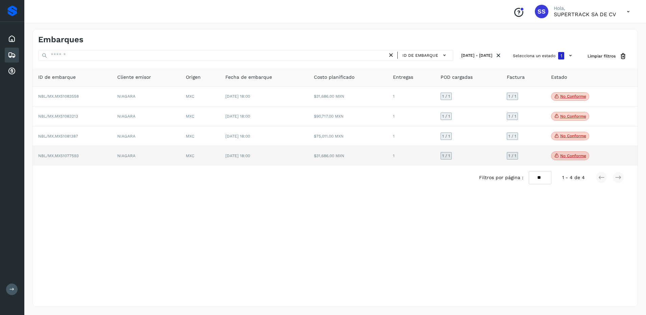
drag, startPoint x: 79, startPoint y: 58, endPoint x: 417, endPoint y: 162, distance: 353.1
click at [417, 162] on td "1" at bounding box center [412, 156] width 48 height 20
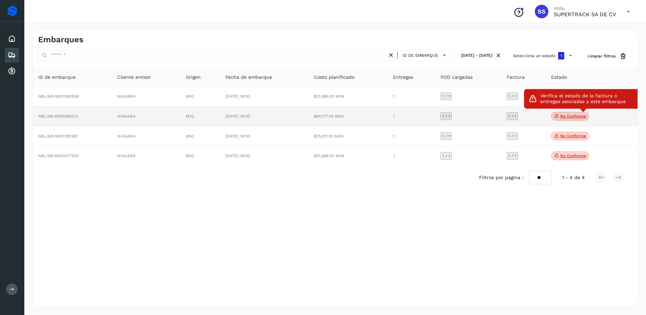
click at [568, 116] on p "No conforme" at bounding box center [573, 116] width 26 height 5
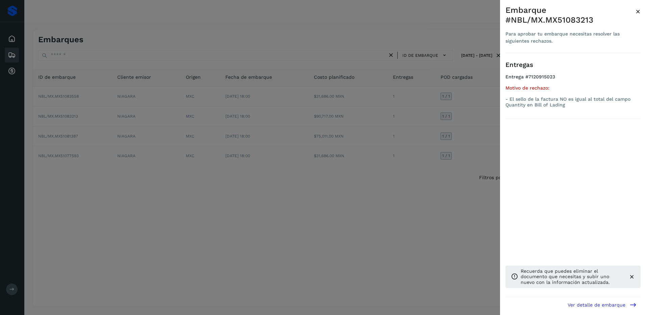
click at [477, 134] on div at bounding box center [323, 157] width 646 height 315
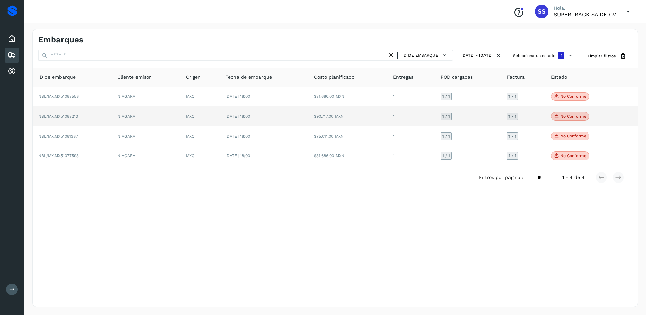
click at [481, 117] on td "1 / 1" at bounding box center [468, 116] width 66 height 20
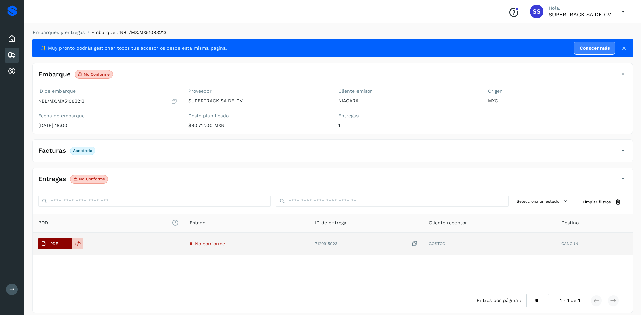
click at [61, 246] on span "PDF" at bounding box center [49, 243] width 23 height 11
click at [64, 244] on button "PDF" at bounding box center [55, 243] width 34 height 11
click at [77, 246] on icon at bounding box center [78, 244] width 6 height 6
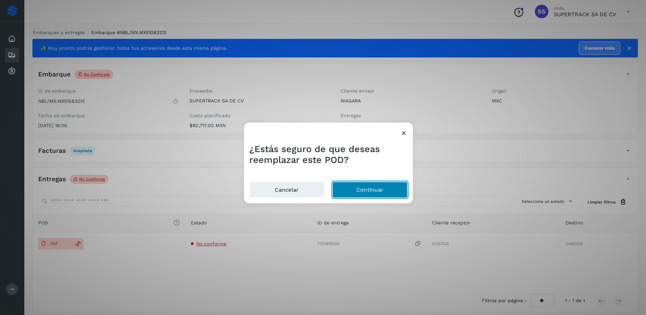
click at [355, 194] on button "Continuar" at bounding box center [370, 190] width 75 height 16
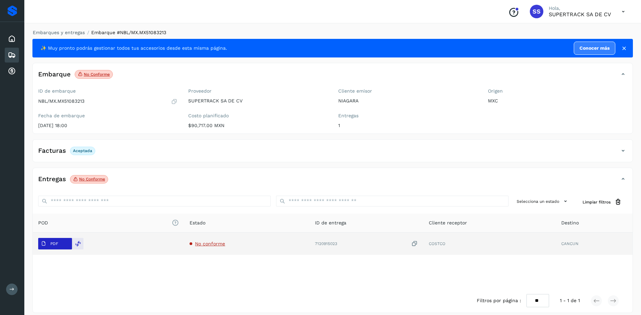
click at [64, 242] on button "PDF" at bounding box center [55, 243] width 34 height 11
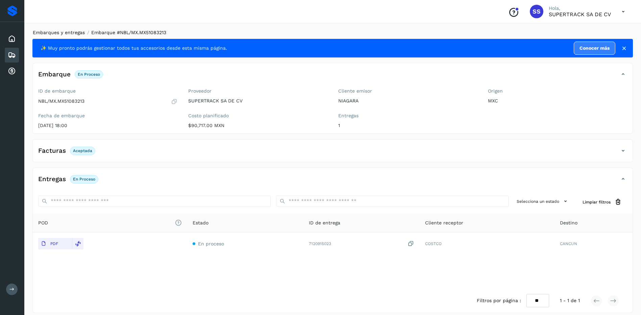
drag, startPoint x: 76, startPoint y: 29, endPoint x: 72, endPoint y: 31, distance: 4.8
click at [76, 29] on li "Embarques y entregas" at bounding box center [56, 32] width 56 height 7
click at [72, 32] on link "Embarques y entregas" at bounding box center [59, 32] width 52 height 5
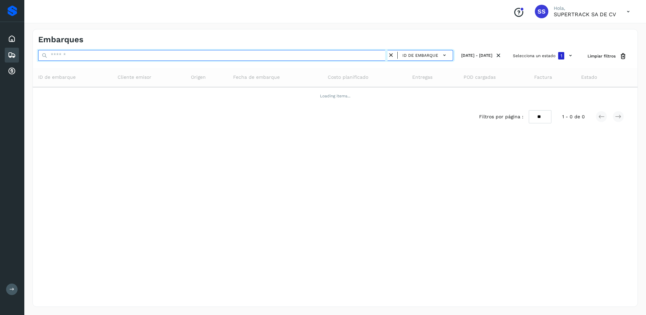
click at [83, 54] on input "text" at bounding box center [213, 55] width 350 height 11
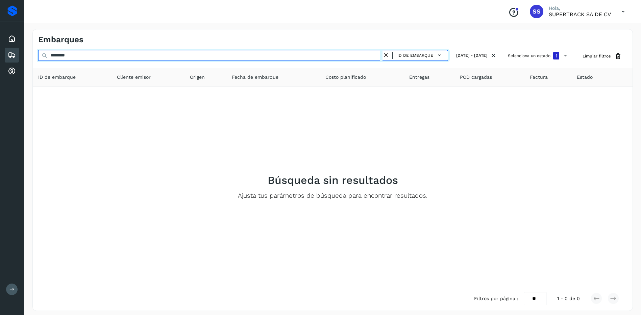
drag, startPoint x: 161, startPoint y: 58, endPoint x: 40, endPoint y: 58, distance: 120.3
click at [41, 58] on input "********" at bounding box center [210, 55] width 344 height 11
type input "********"
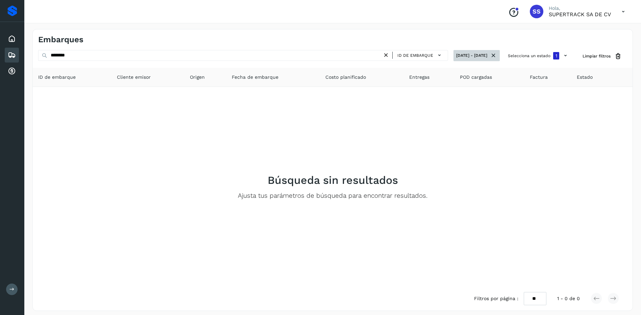
click at [489, 54] on button "[DATE] - [DATE]" at bounding box center [477, 55] width 46 height 11
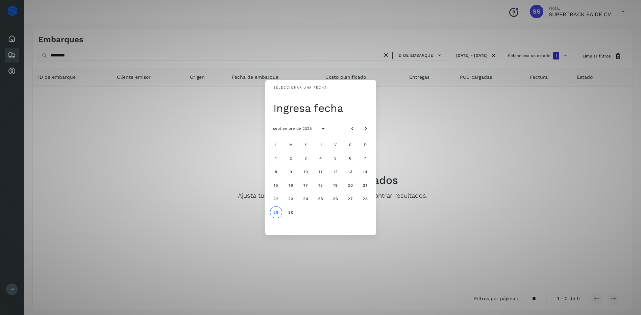
click at [493, 55] on div "Seleccionar una fecha Ingresa fecha septiembre de 2025 L M X J V S D 1 2 3 4 5 …" at bounding box center [320, 157] width 641 height 315
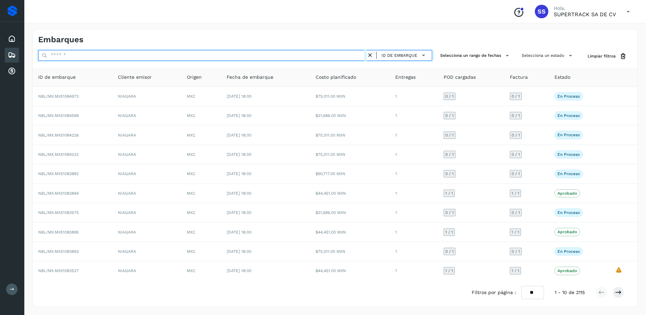
click at [90, 60] on input "text" at bounding box center [202, 55] width 329 height 11
drag, startPoint x: 89, startPoint y: 59, endPoint x: 62, endPoint y: 56, distance: 26.8
click at [62, 56] on input "text" at bounding box center [202, 55] width 329 height 11
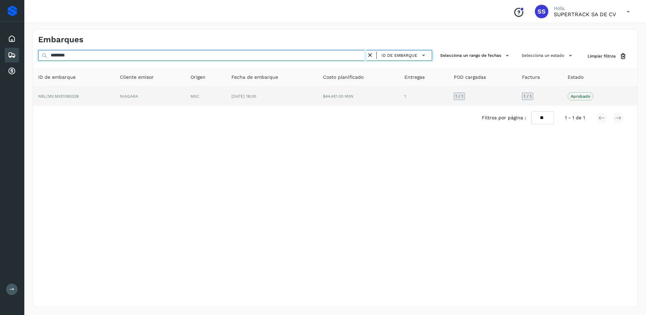
type input "********"
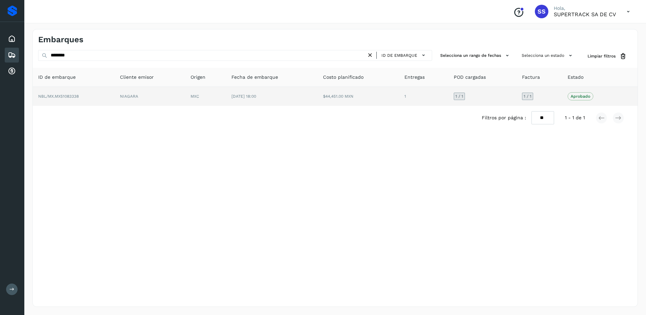
click at [461, 99] on div "1 / 1" at bounding box center [459, 96] width 11 height 7
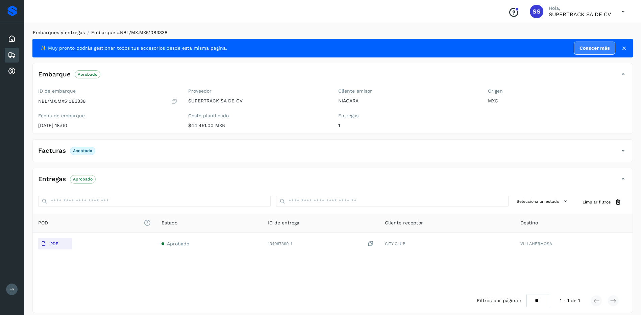
click at [67, 33] on link "Embarques y entregas" at bounding box center [59, 32] width 52 height 5
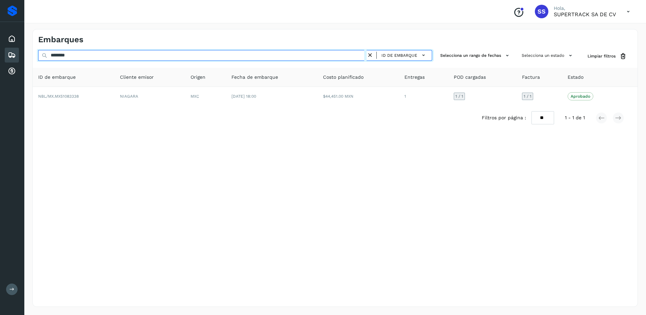
drag, startPoint x: 89, startPoint y: 59, endPoint x: 25, endPoint y: 54, distance: 64.1
click at [25, 54] on div "Embarques ******** ID de embarque Selecciona un rango de fechas Selecciona un e…" at bounding box center [335, 168] width 622 height 294
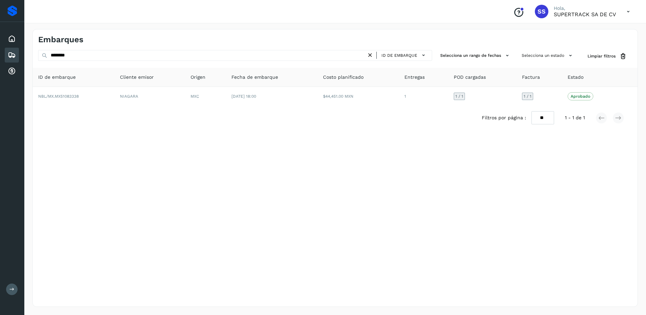
click at [89, 315] on html "Proveedores Inicio Embarques Cuentas por cobrar Salir Conoce nuestros beneficio…" at bounding box center [323, 157] width 646 height 315
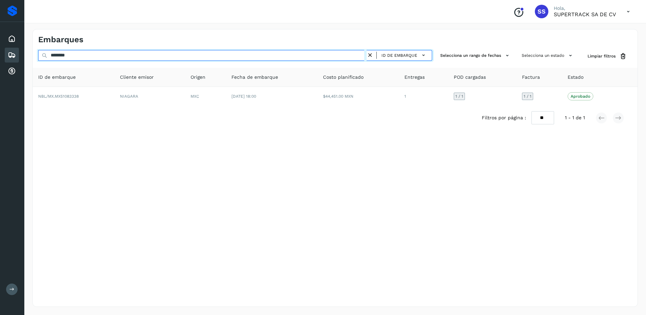
drag, startPoint x: 90, startPoint y: 57, endPoint x: 25, endPoint y: 57, distance: 64.9
click at [25, 57] on div "Embarques ******** ID de embarque Selecciona un rango de fechas Selecciona un e…" at bounding box center [335, 168] width 622 height 294
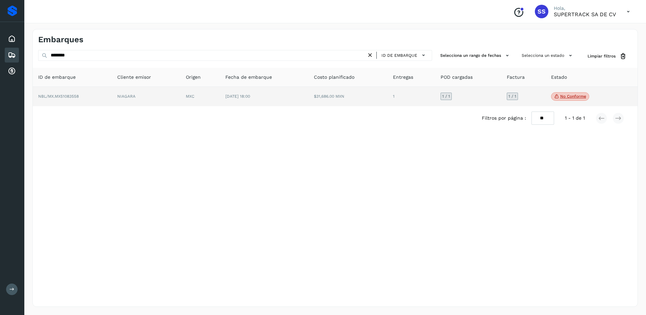
click at [566, 93] on span "No conforme" at bounding box center [570, 96] width 38 height 9
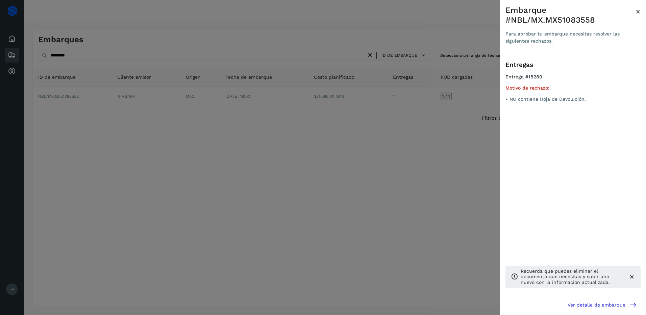
click at [483, 163] on div at bounding box center [323, 157] width 646 height 315
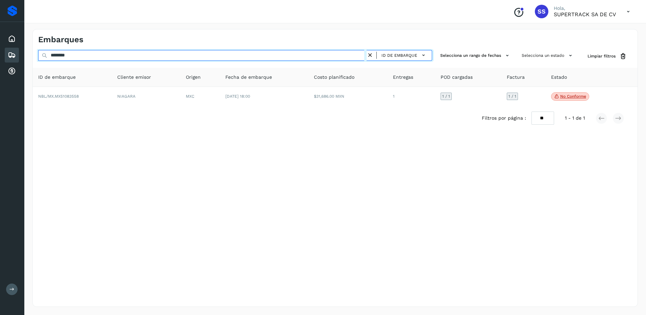
drag, startPoint x: 80, startPoint y: 54, endPoint x: 20, endPoint y: 45, distance: 60.8
click at [17, 46] on div "Proveedores Inicio Embarques Cuentas por cobrar Salir Conoce nuestros beneficio…" at bounding box center [323, 157] width 646 height 315
drag, startPoint x: 72, startPoint y: 53, endPoint x: 16, endPoint y: 46, distance: 56.9
click at [16, 46] on div "Proveedores Inicio Embarques Cuentas por cobrar Salir Conoce nuestros beneficio…" at bounding box center [323, 157] width 646 height 315
drag, startPoint x: 80, startPoint y: 57, endPoint x: -1, endPoint y: 38, distance: 83.5
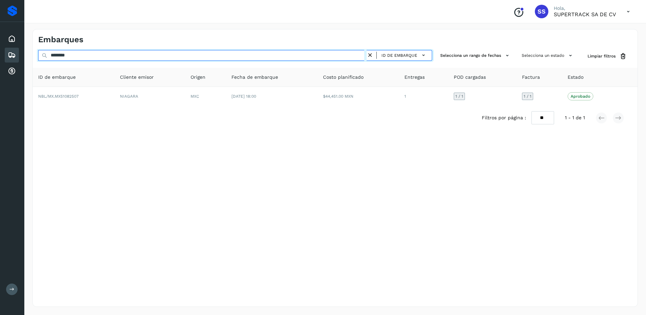
click at [0, 38] on html "Proveedores Inicio Embarques Cuentas por cobrar Salir Conoce nuestros beneficio…" at bounding box center [323, 157] width 646 height 315
type input "*"
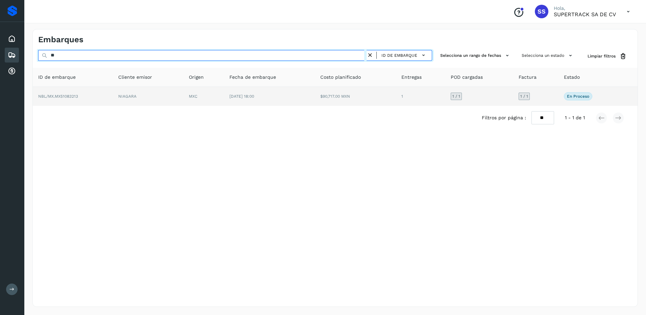
type input "*"
type input "********"
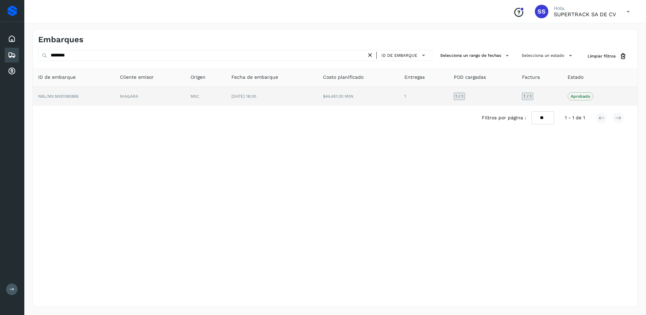
click at [365, 101] on td "$44,451.00 MXN" at bounding box center [359, 96] width 82 height 19
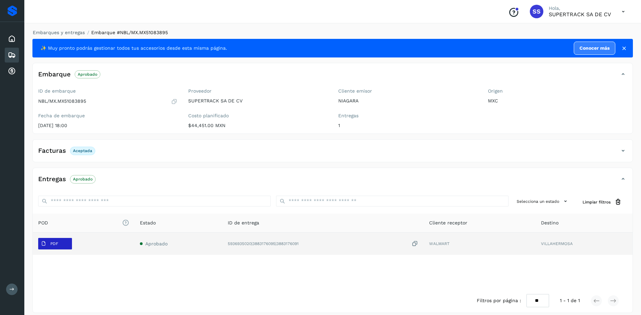
click at [62, 245] on button "PDF" at bounding box center [55, 243] width 34 height 11
click at [181, 245] on td "Aprobado" at bounding box center [179, 244] width 88 height 22
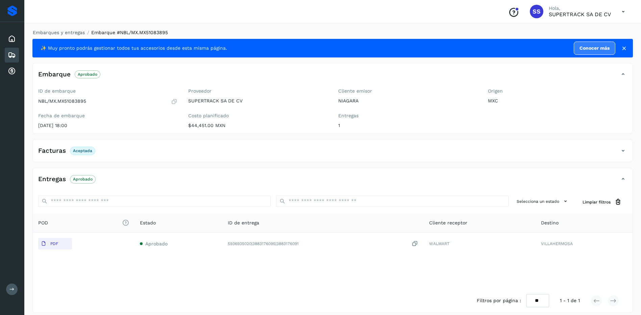
click at [81, 37] on div "Embarques y entregas Embarque #NBL/MX.MX51083895 ✨ Muy pronto podrás gestionar …" at bounding box center [332, 171] width 601 height 284
click at [76, 35] on link "Embarques y entregas" at bounding box center [59, 32] width 52 height 5
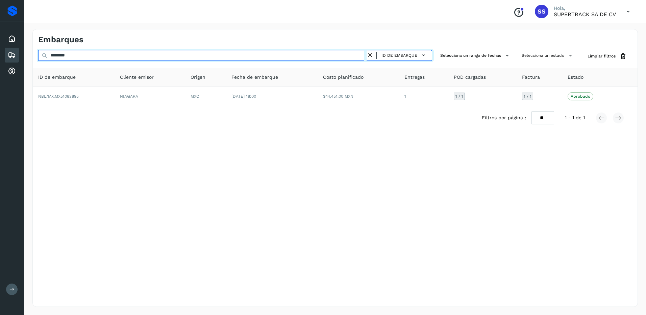
drag, startPoint x: 82, startPoint y: 53, endPoint x: -1, endPoint y: 53, distance: 83.8
click at [0, 53] on html "Proveedores Inicio Embarques Cuentas por cobrar Salir Conoce nuestros beneficio…" at bounding box center [323, 157] width 646 height 315
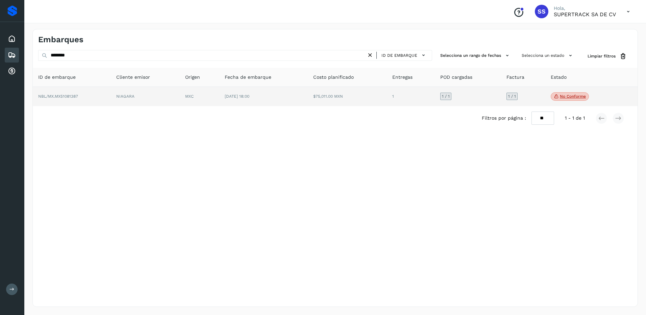
click at [565, 100] on span "No conforme" at bounding box center [570, 96] width 38 height 9
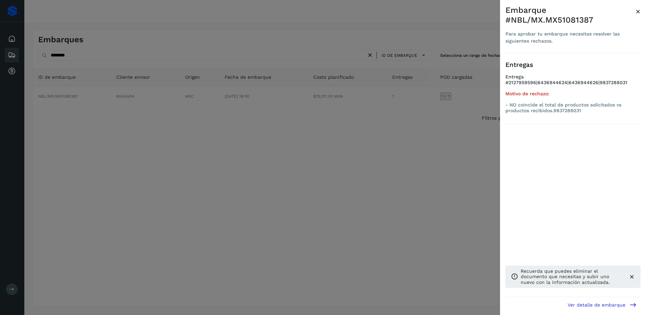
drag, startPoint x: 501, startPoint y: 170, endPoint x: 507, endPoint y: 157, distance: 14.1
click at [507, 157] on div "Embarque #NBL/MX.MX51081387 Para aprobar tu embarque necesitas resolver las sig…" at bounding box center [573, 163] width 146 height 326
drag, startPoint x: 507, startPoint y: 157, endPoint x: 93, endPoint y: 124, distance: 416.1
click at [168, 137] on div at bounding box center [323, 157] width 646 height 315
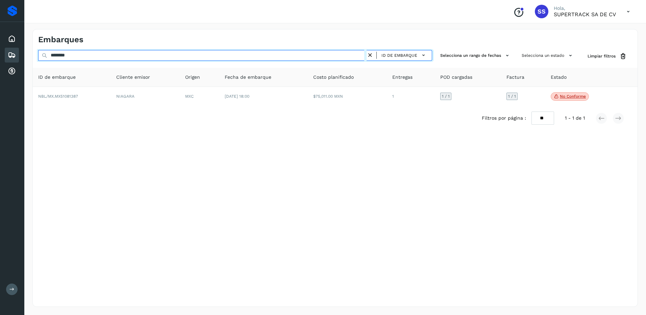
drag, startPoint x: 71, startPoint y: 61, endPoint x: 34, endPoint y: 54, distance: 37.8
click at [34, 54] on div "******** ID de embarque Selecciona un rango de fechas Selecciona un estado Limp…" at bounding box center [335, 56] width 605 height 13
drag, startPoint x: 81, startPoint y: 53, endPoint x: -1, endPoint y: 59, distance: 83.1
click at [0, 59] on html "Proveedores Inicio Embarques Cuentas por cobrar Salir Conoce nuestros beneficio…" at bounding box center [323, 157] width 646 height 315
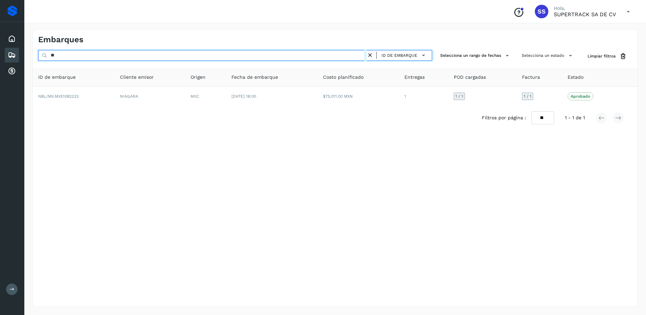
type input "*"
drag, startPoint x: 94, startPoint y: 55, endPoint x: -1, endPoint y: 61, distance: 95.2
click at [0, 61] on html "Proveedores Inicio Embarques Cuentas por cobrar Salir Conoce nuestros beneficio…" at bounding box center [323, 157] width 646 height 315
type input "********"
